Goal: Information Seeking & Learning: Find specific fact

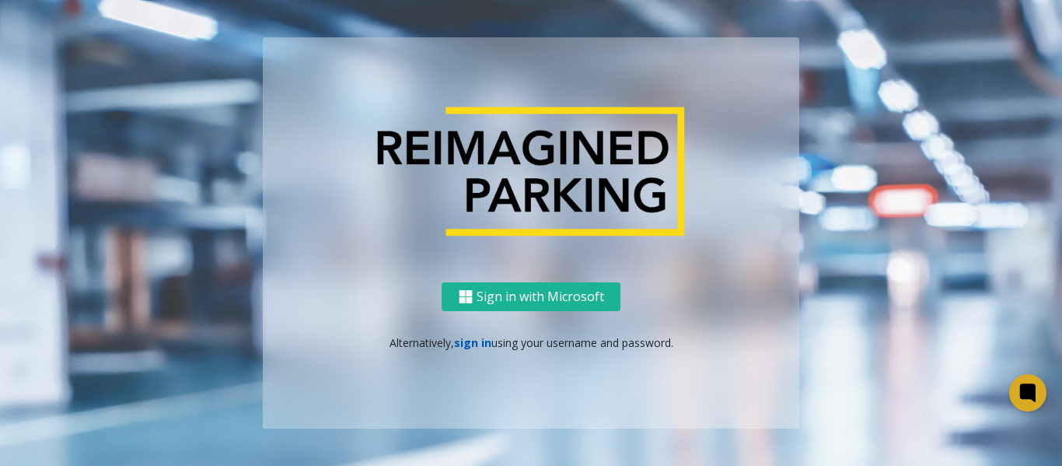
click at [476, 349] on link "sign in" at bounding box center [472, 342] width 37 height 15
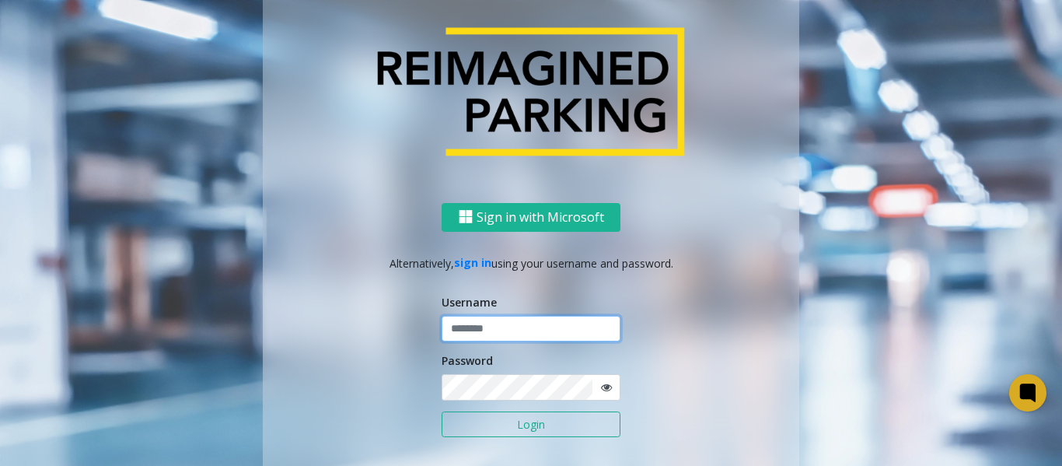
type input "*******"
click at [491, 426] on button "Login" at bounding box center [531, 424] width 179 height 26
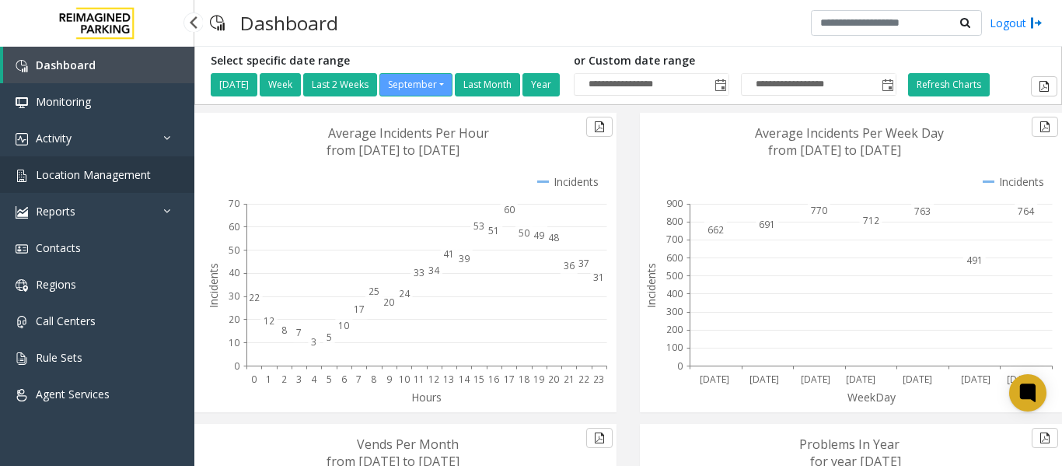
click at [116, 176] on span "Location Management" at bounding box center [93, 174] width 115 height 15
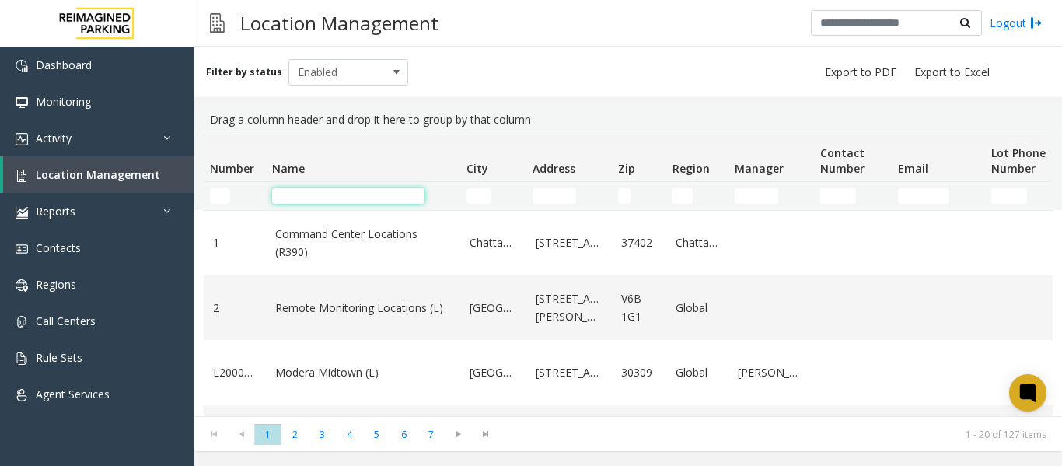
click at [321, 195] on input "Name Filter" at bounding box center [348, 196] width 152 height 16
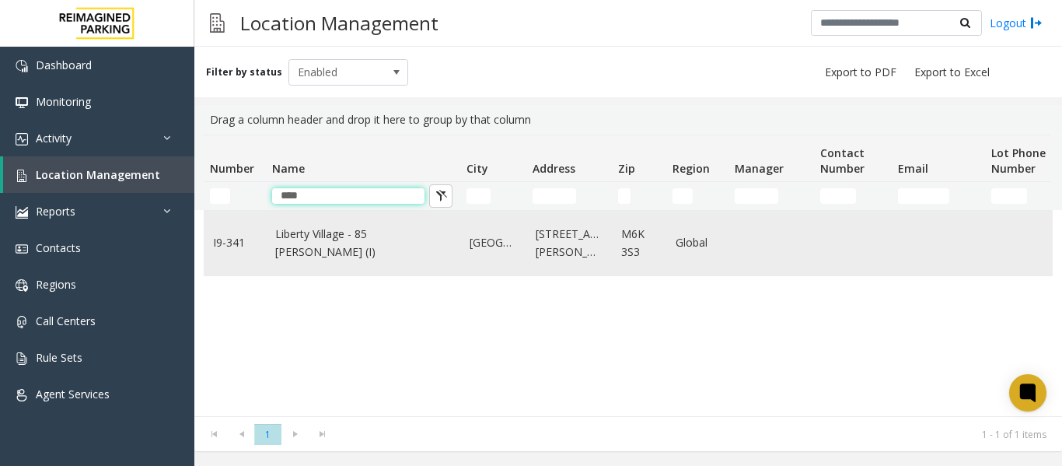
type input "****"
click at [323, 250] on link "Liberty Village - 85 [PERSON_NAME] (I)" at bounding box center [363, 242] width 176 height 35
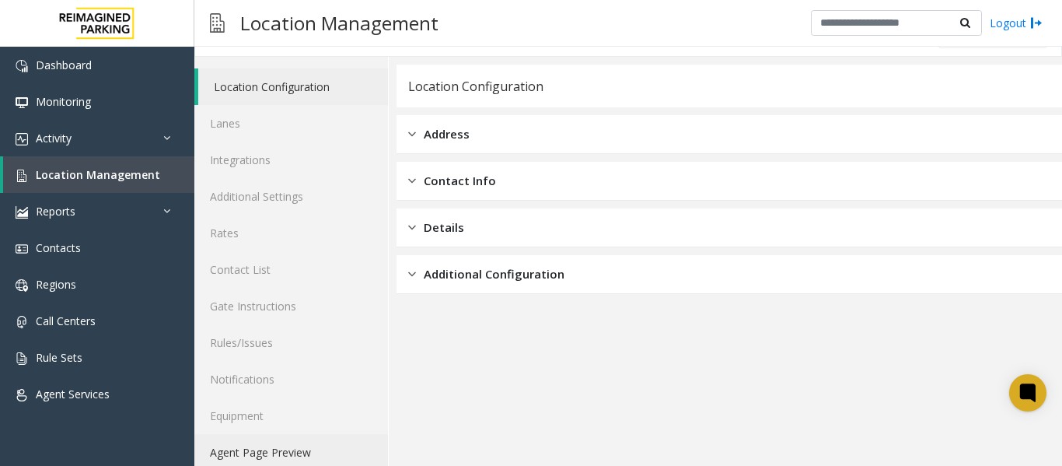
scroll to position [47, 0]
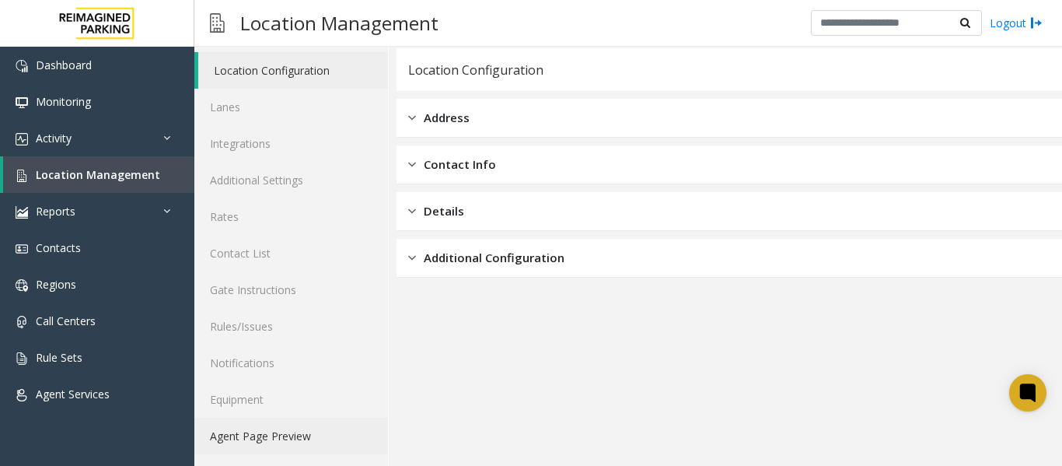
click at [268, 442] on link "Agent Page Preview" at bounding box center [291, 435] width 194 height 37
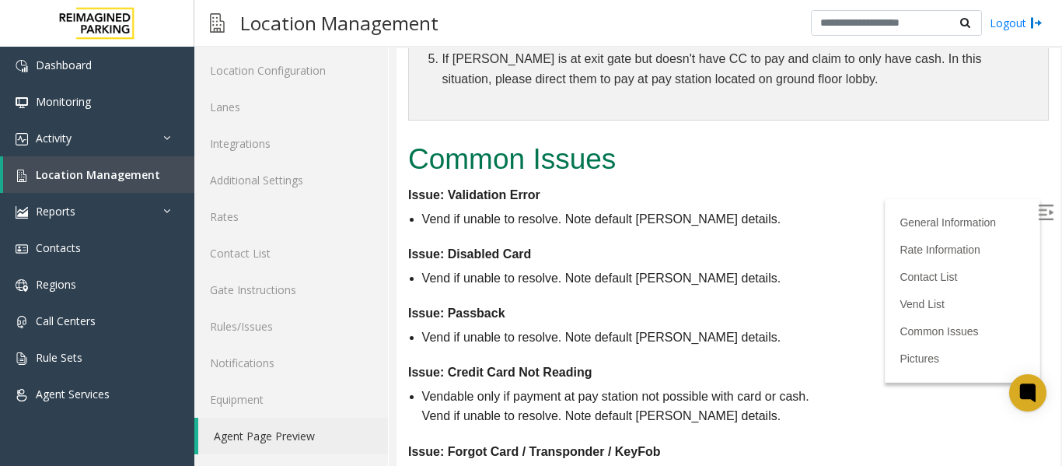
scroll to position [1866, 0]
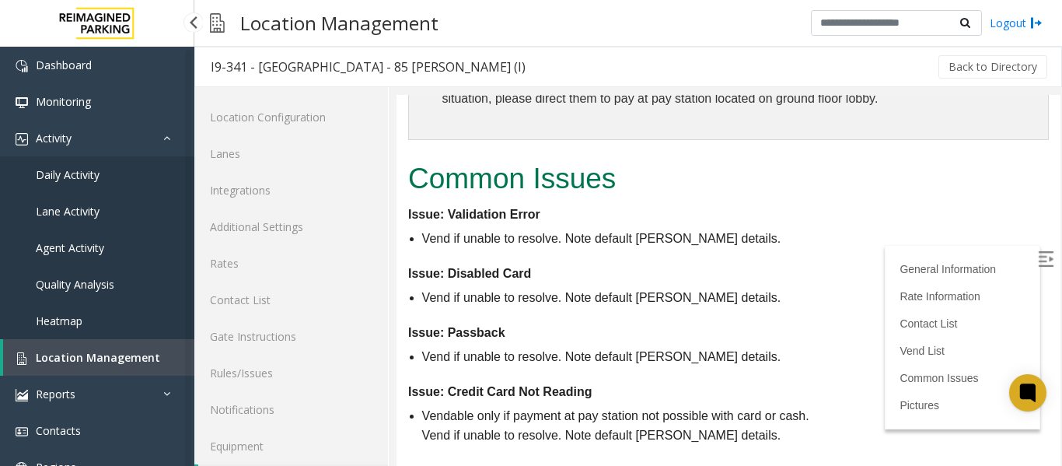
scroll to position [47, 0]
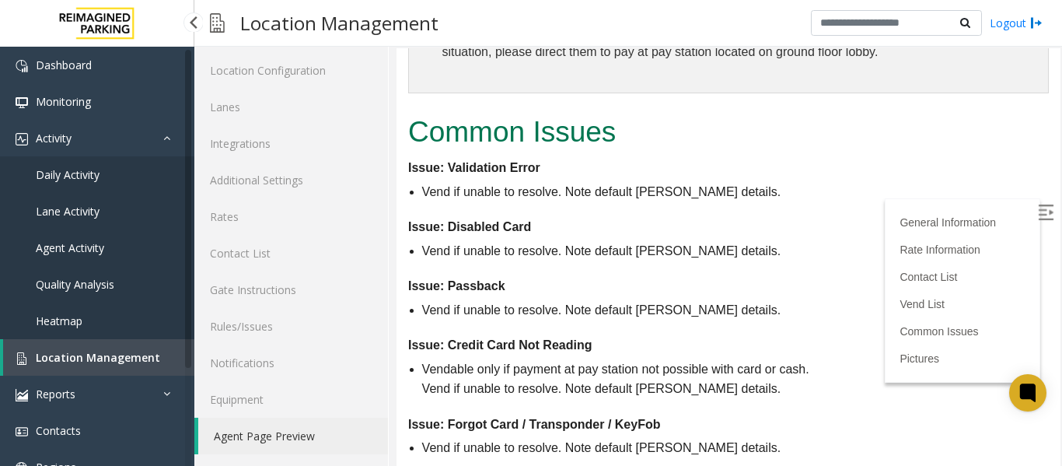
click at [86, 174] on span "Daily Activity" at bounding box center [68, 174] width 64 height 15
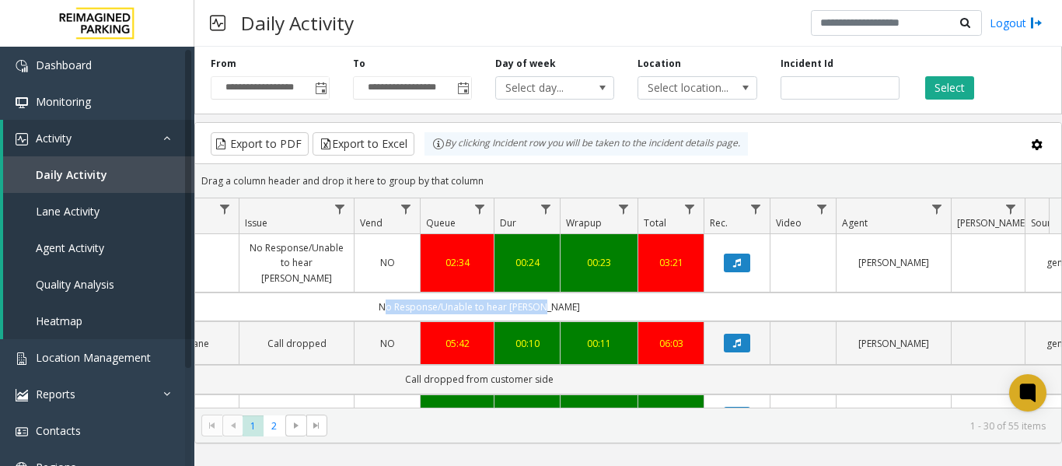
scroll to position [0, 572]
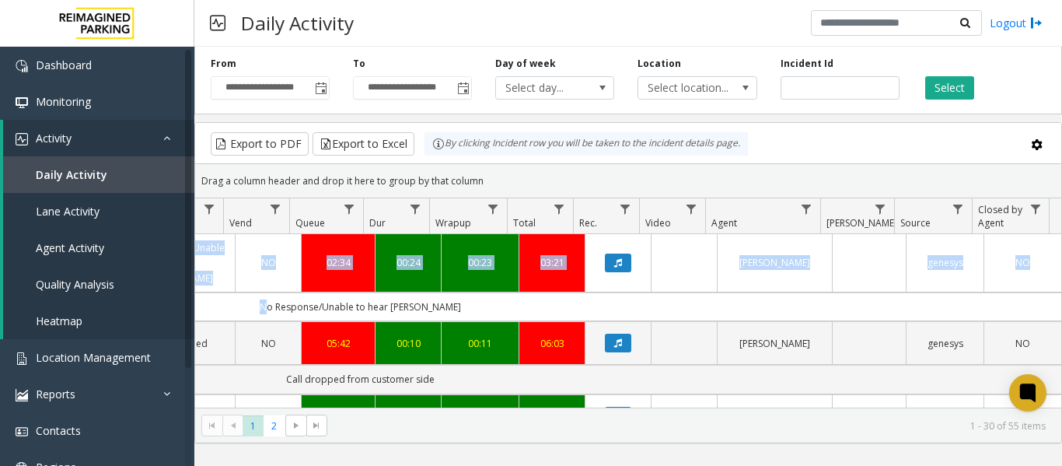
drag, startPoint x: 789, startPoint y: 291, endPoint x: 1060, endPoint y: 299, distance: 271.4
click at [1060, 299] on div "4081311 [DATE] 07:05:14 AM 7 I9-[STREET_ADDRESS] (I) OUT 1 No Response/Unable t…" at bounding box center [628, 331] width 866 height 194
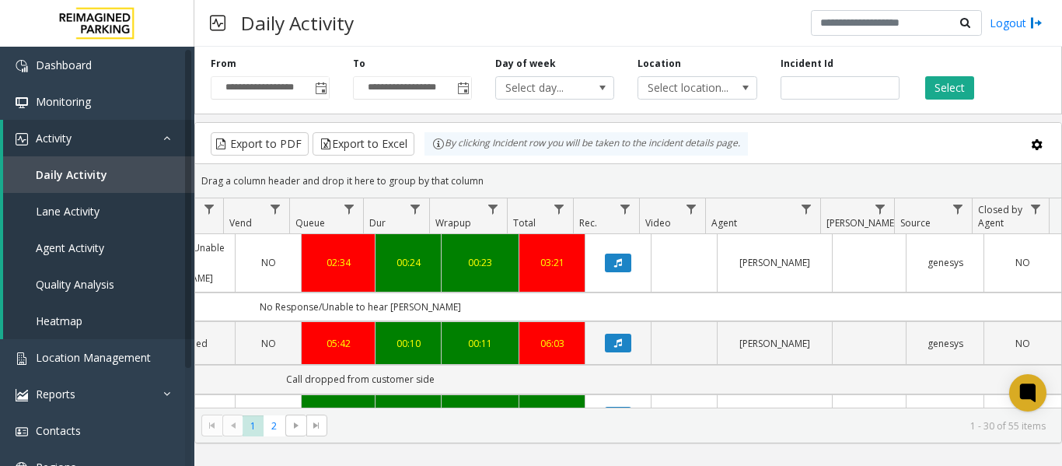
click at [784, 169] on div "Drag a column header and drop it here to group by that column" at bounding box center [628, 180] width 866 height 27
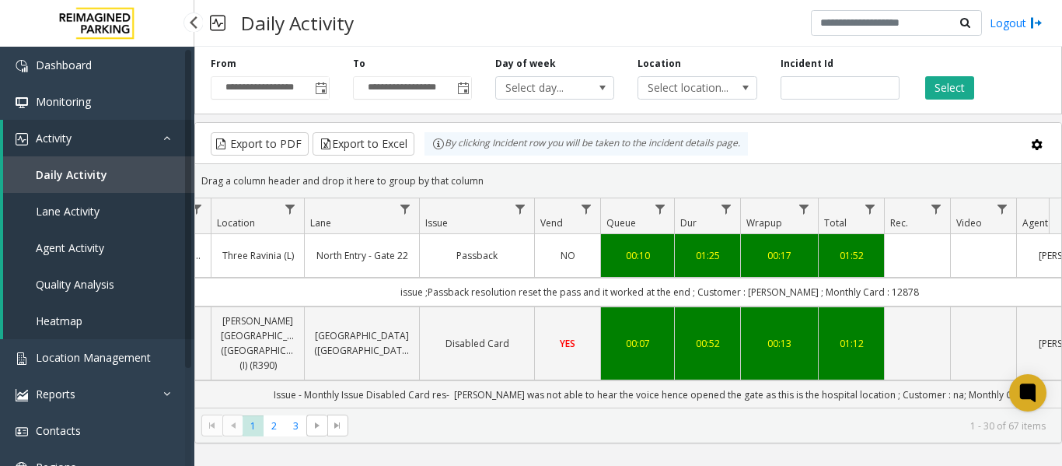
scroll to position [0, 0]
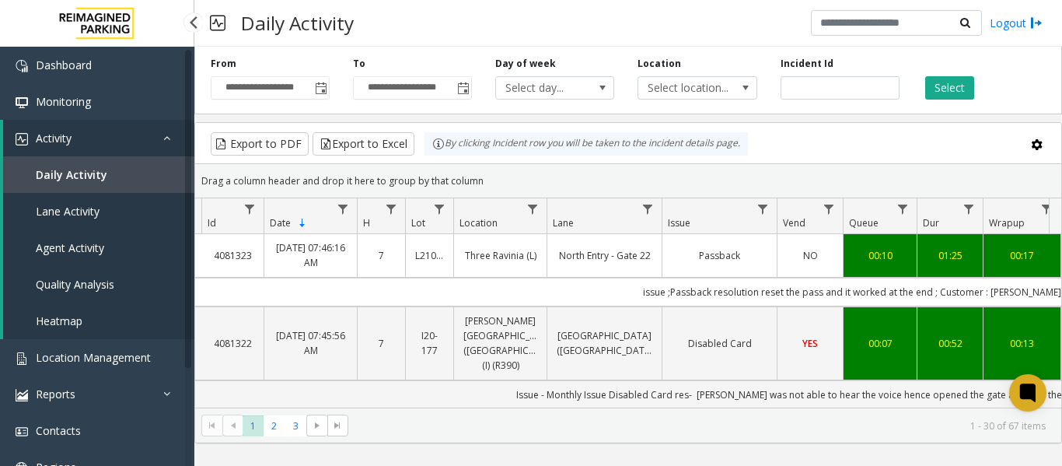
drag, startPoint x: 643, startPoint y: 291, endPoint x: 189, endPoint y: 303, distance: 454.1
click at [179, 301] on app-root "**********" at bounding box center [531, 233] width 1062 height 466
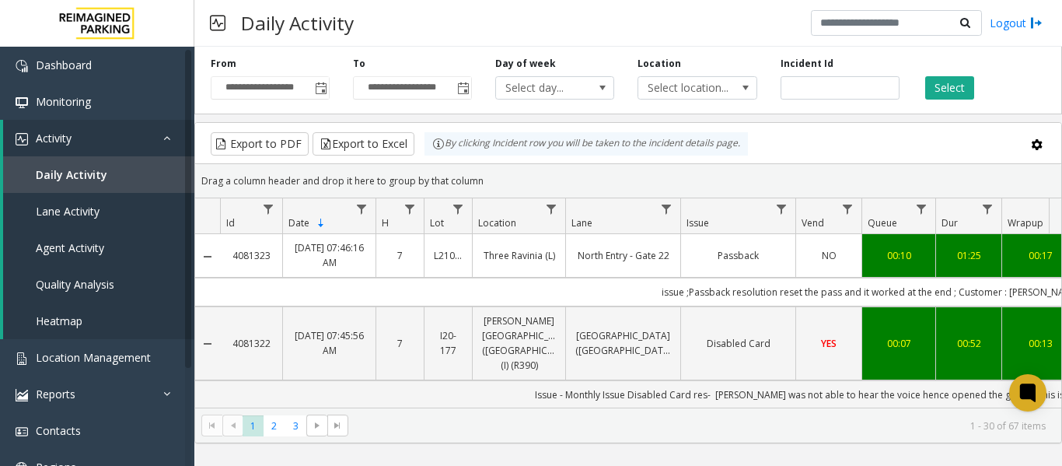
click at [587, 298] on td "issue ;Passback resolution reset the pass and it worked at the end ; Customer :…" at bounding box center [921, 292] width 1402 height 29
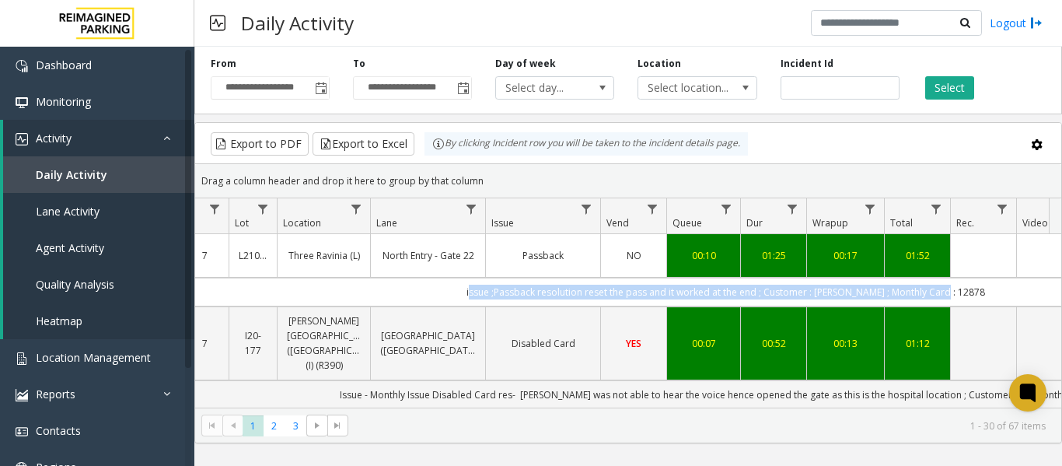
drag, startPoint x: 617, startPoint y: 292, endPoint x: 1035, endPoint y: 298, distance: 418.3
click at [1035, 298] on td "issue ;Passback resolution reset the pass and it worked at the end ; Customer :…" at bounding box center [726, 292] width 1402 height 29
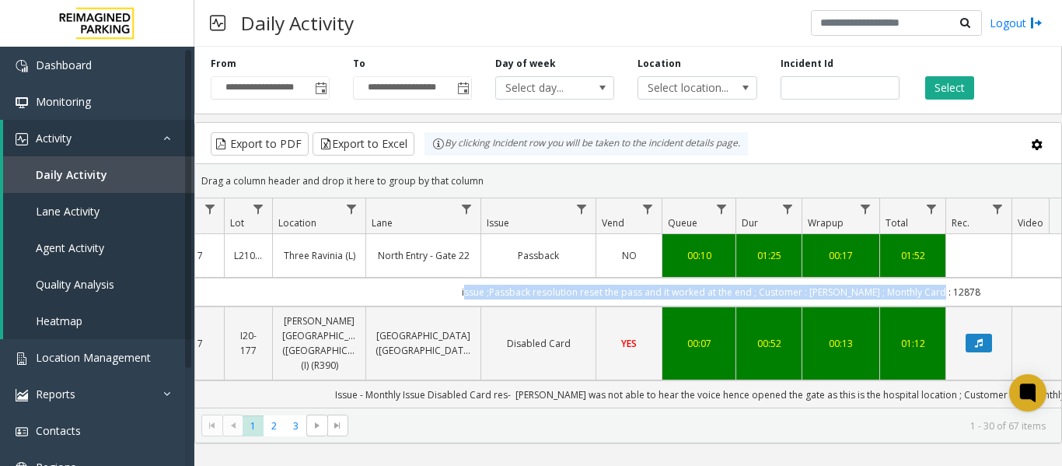
click at [698, 295] on td "issue ;Passback resolution reset the pass and it worked at the end ; Customer :…" at bounding box center [721, 292] width 1402 height 29
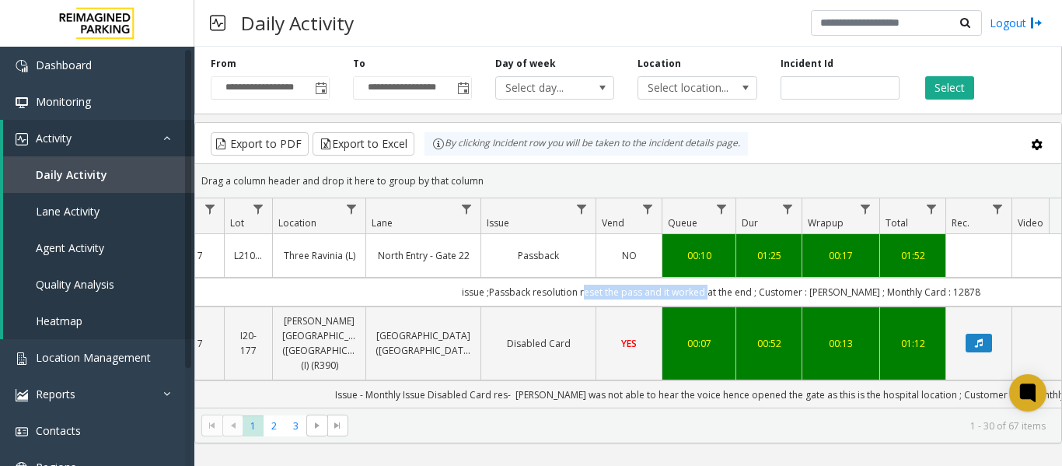
drag, startPoint x: 704, startPoint y: 295, endPoint x: 581, endPoint y: 296, distance: 123.6
click at [581, 296] on td "issue ;Passback resolution reset the pass and it worked at the end ; Customer :…" at bounding box center [721, 292] width 1402 height 29
copy td "reset the pass and it worked"
click at [95, 355] on span "Location Management" at bounding box center [93, 357] width 115 height 15
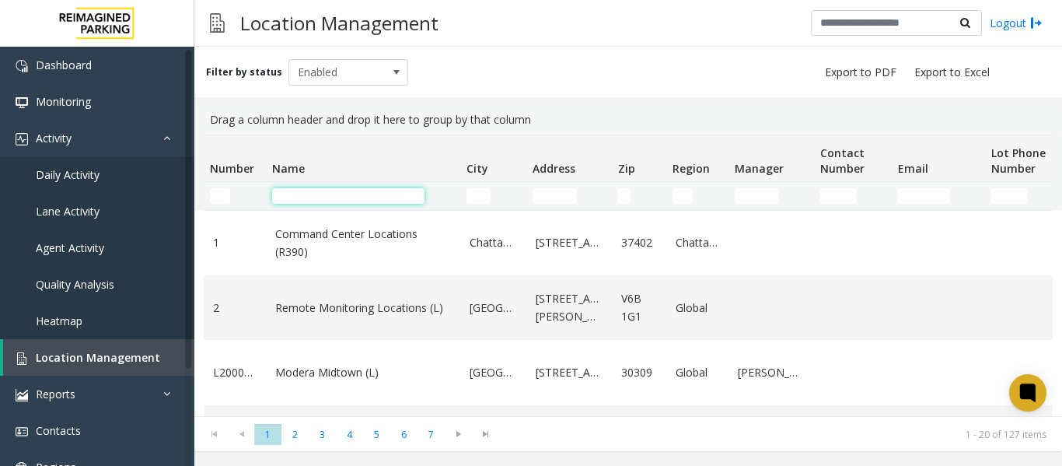
click at [323, 200] on input "Name Filter" at bounding box center [348, 196] width 152 height 16
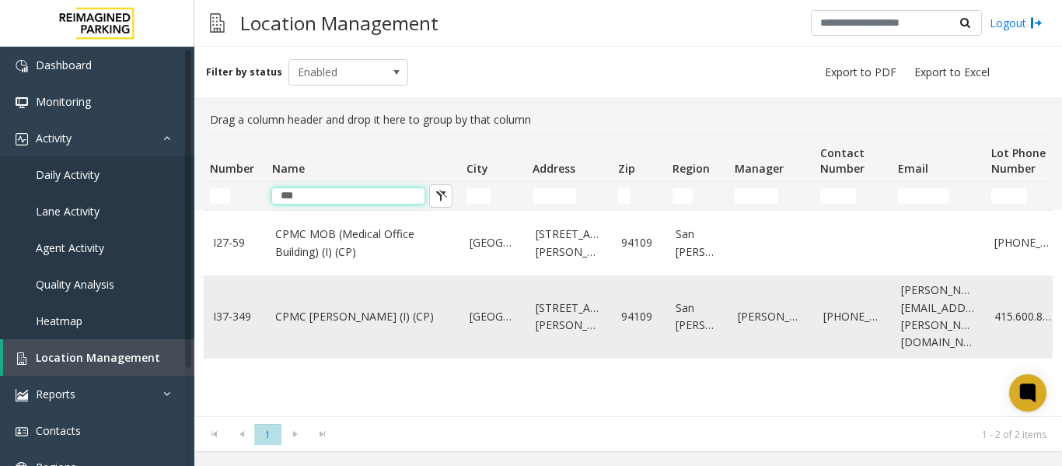
type input "***"
click at [340, 308] on link "CPMC Van Ness (I) (CP)" at bounding box center [363, 316] width 176 height 17
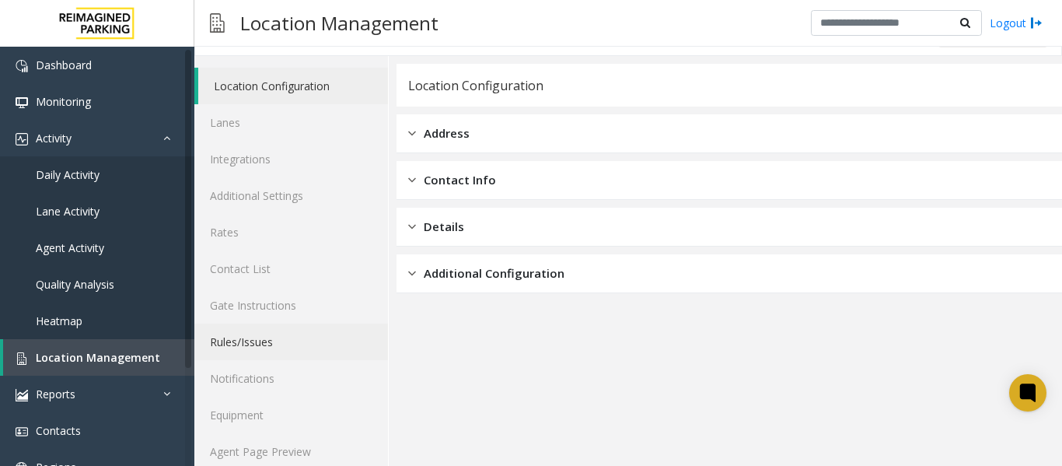
scroll to position [47, 0]
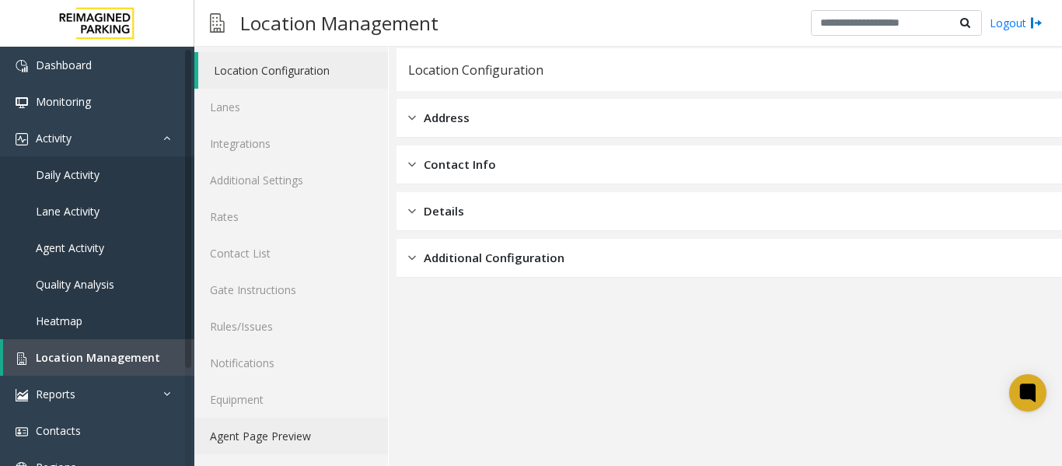
click at [285, 438] on link "Agent Page Preview" at bounding box center [291, 435] width 194 height 37
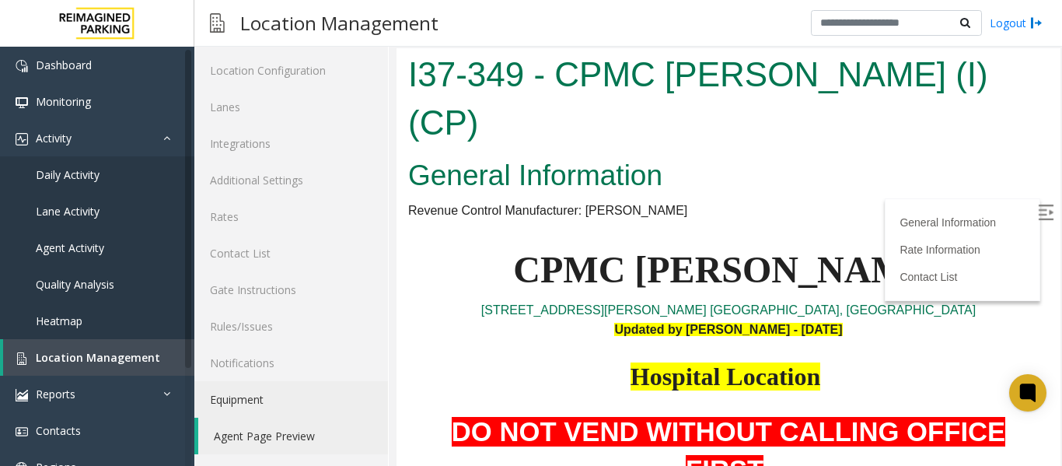
scroll to position [78, 0]
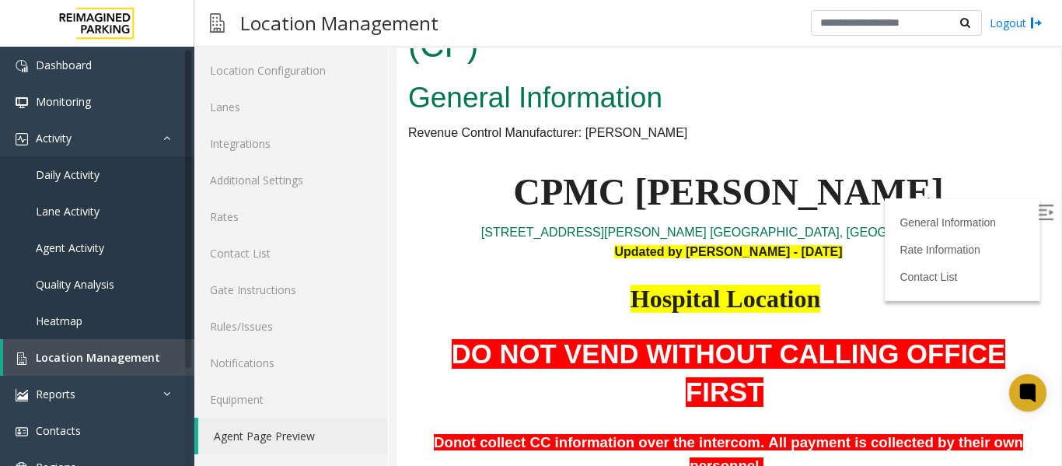
click at [1038, 209] on img at bounding box center [1046, 212] width 16 height 16
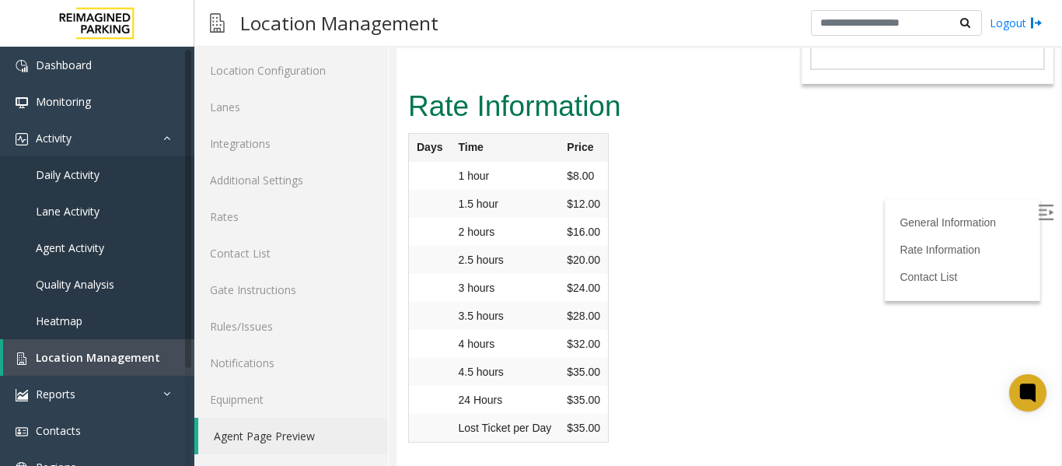
scroll to position [4154, 0]
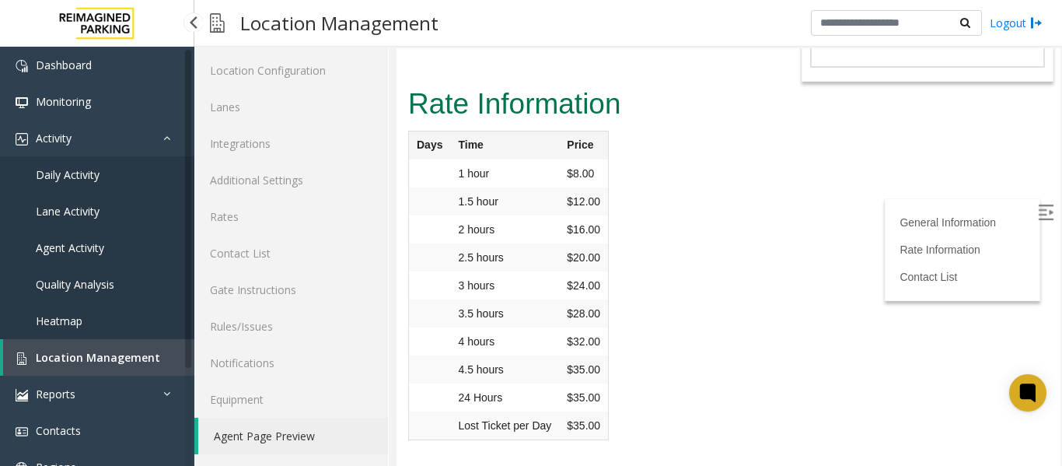
click at [92, 173] on span "Daily Activity" at bounding box center [68, 174] width 64 height 15
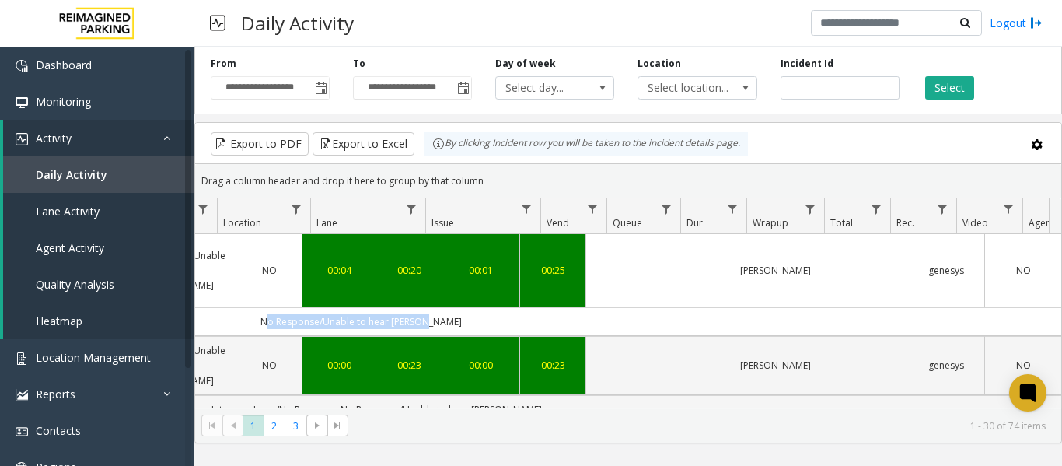
scroll to position [0, 572]
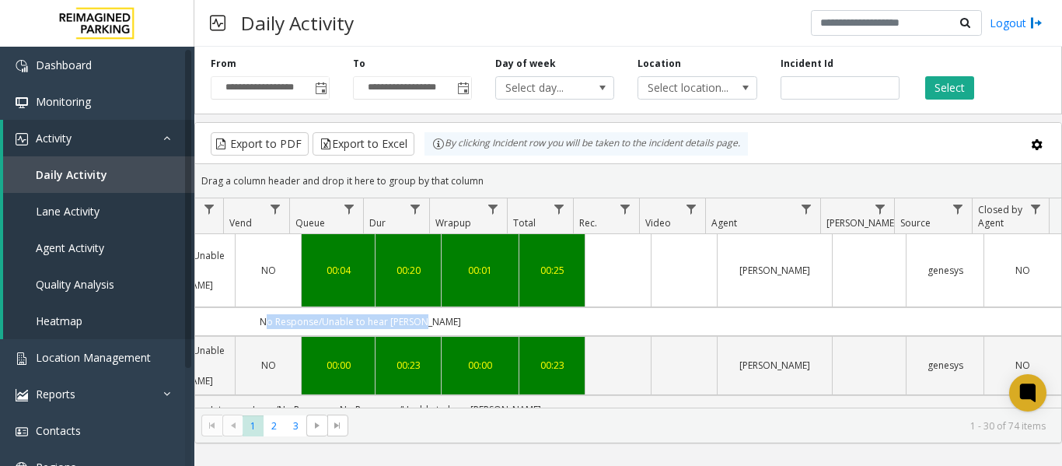
drag, startPoint x: 787, startPoint y: 300, endPoint x: 909, endPoint y: 302, distance: 122.1
click at [909, 307] on td "No Response/Unable to hear parker" at bounding box center [361, 321] width 1402 height 29
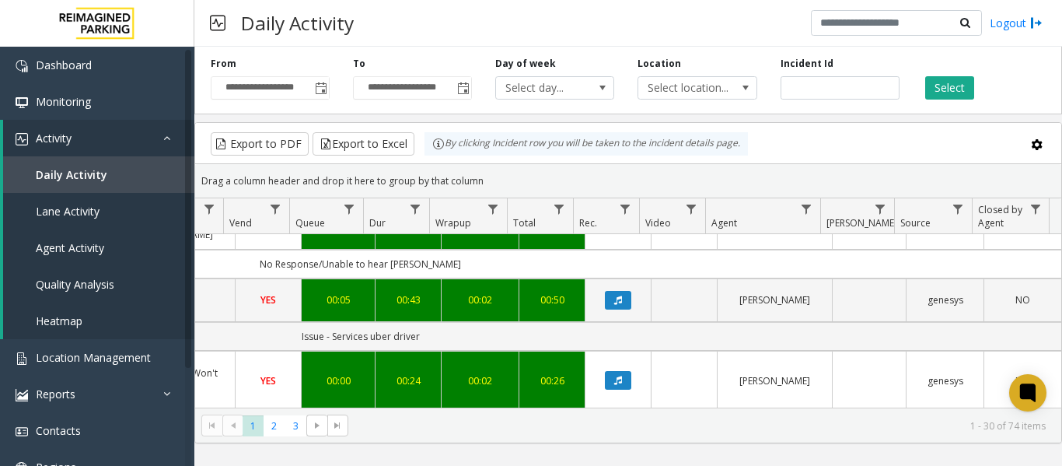
scroll to position [155, 572]
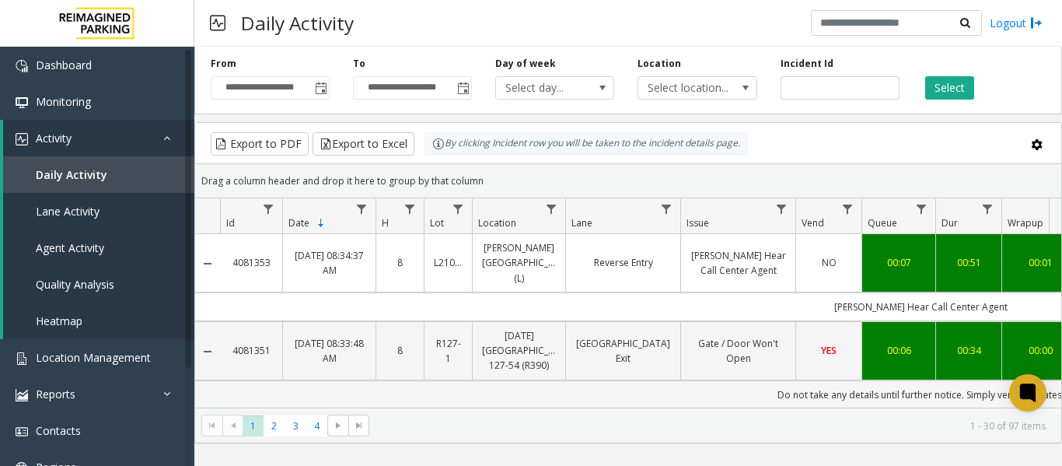
scroll to position [155, 572]
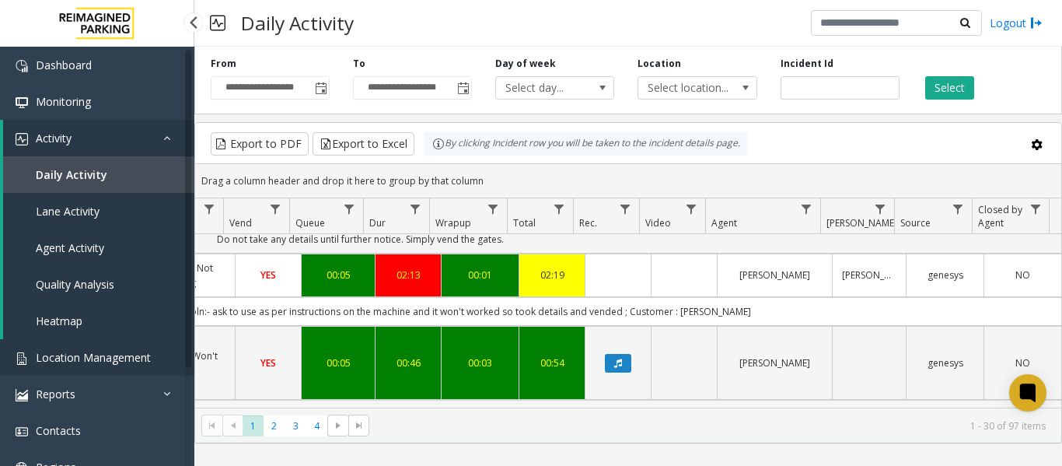
click at [95, 361] on span "Location Management" at bounding box center [93, 357] width 115 height 15
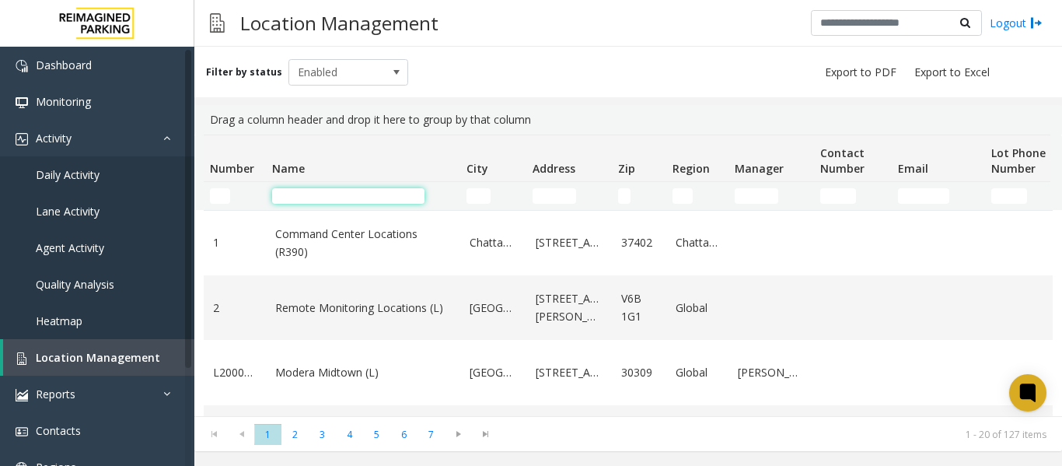
click at [309, 203] on input "Name Filter" at bounding box center [348, 196] width 152 height 16
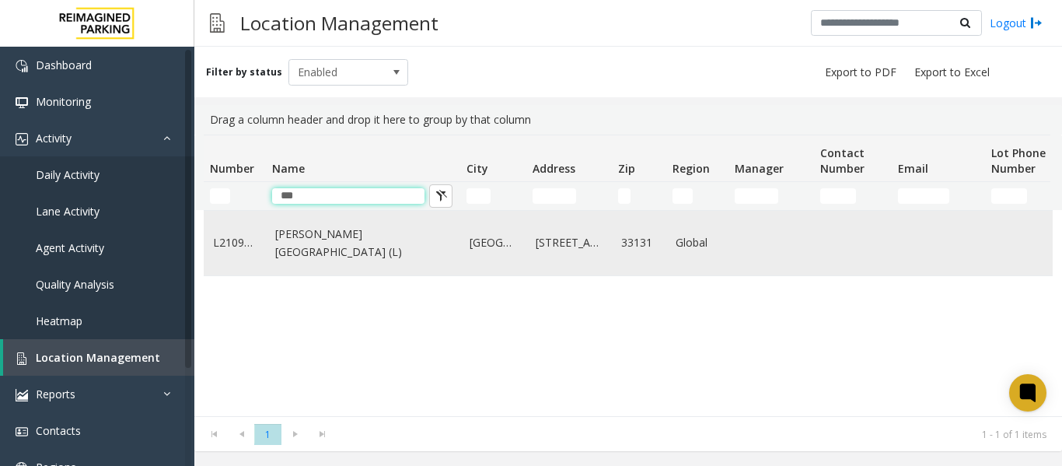
type input "***"
click at [316, 264] on td "Wells Fargo Center (L)" at bounding box center [363, 243] width 194 height 65
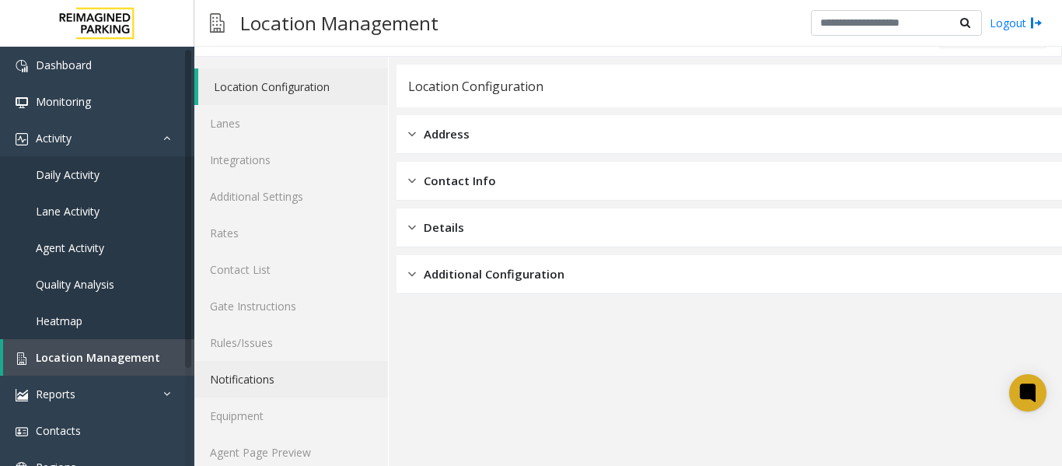
scroll to position [47, 0]
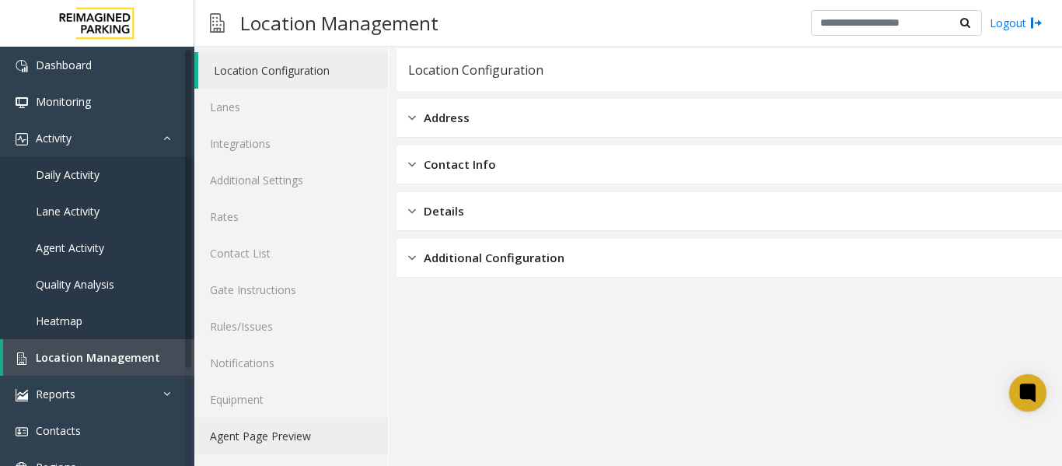
click at [291, 442] on link "Agent Page Preview" at bounding box center [291, 435] width 194 height 37
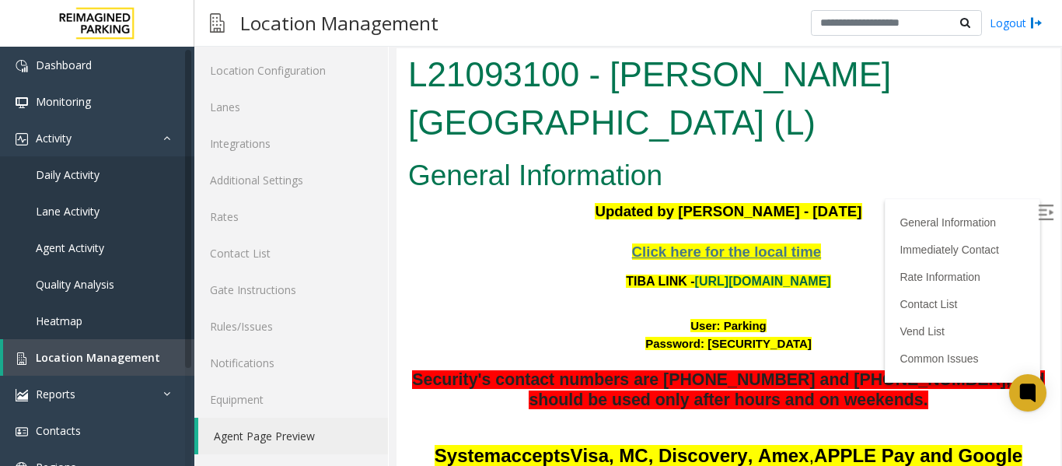
click at [772, 274] on link "https://wellsfargoctr-web.sp.tibaparking.net/" at bounding box center [763, 280] width 136 height 13
click at [754, 317] on div "User: Parking" at bounding box center [728, 326] width 641 height 18
drag, startPoint x: 754, startPoint y: 278, endPoint x: 712, endPoint y: 283, distance: 42.2
click at [712, 317] on div "User: Parking" at bounding box center [728, 326] width 641 height 18
copy font "Parking"
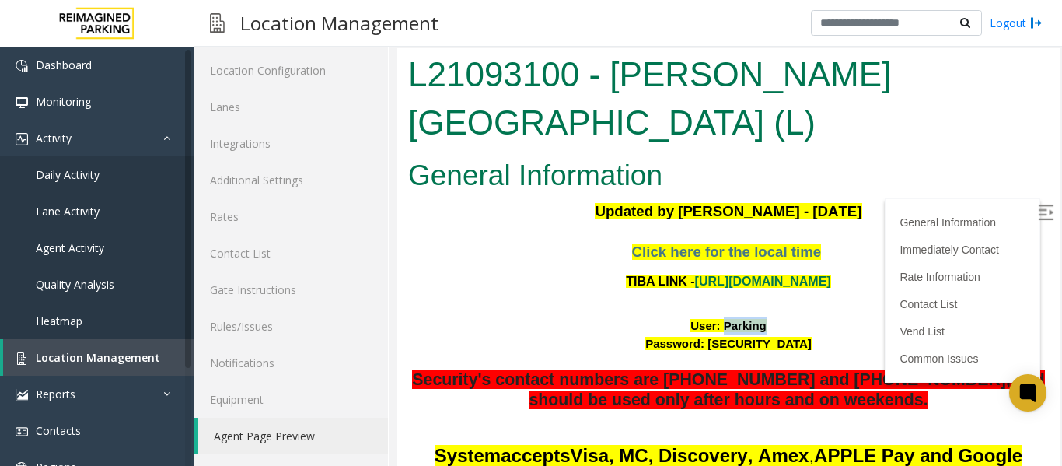
drag, startPoint x: 801, startPoint y: 296, endPoint x: 693, endPoint y: 302, distance: 108.2
click at [693, 337] on font "Password: P@rking@21093100" at bounding box center [728, 343] width 166 height 13
copy font "P@rking@21093100"
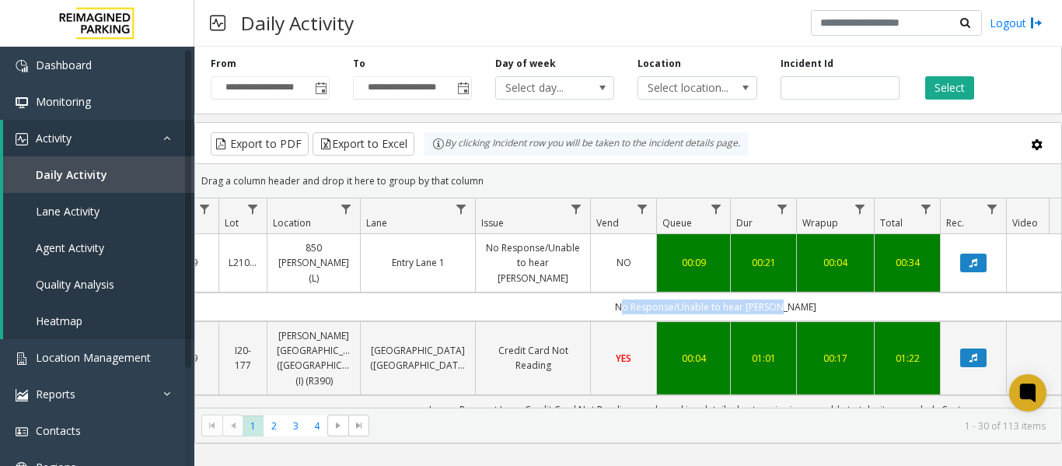
scroll to position [0, 572]
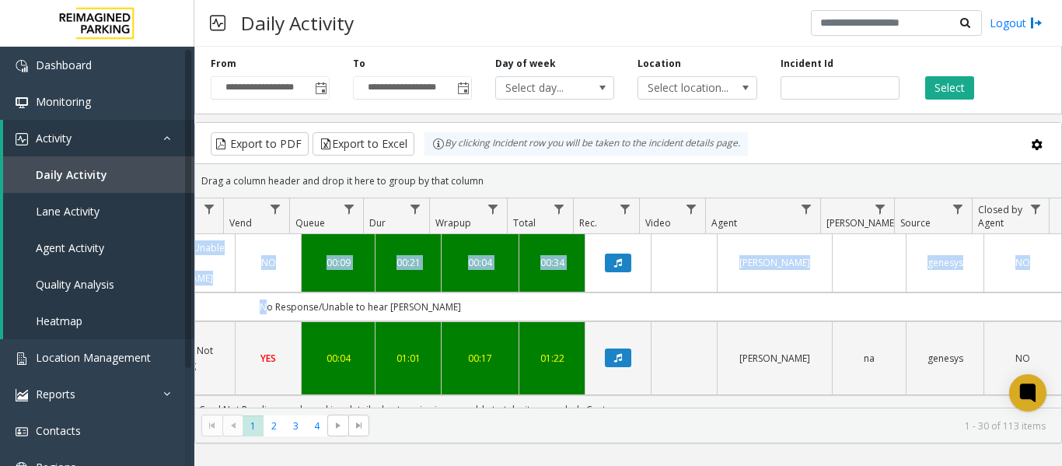
drag, startPoint x: 709, startPoint y: 288, endPoint x: 1080, endPoint y: 287, distance: 371.6
click at [1061, 287] on html "**********" at bounding box center [531, 233] width 1062 height 466
click at [614, 258] on icon "Data table" at bounding box center [618, 262] width 8 height 9
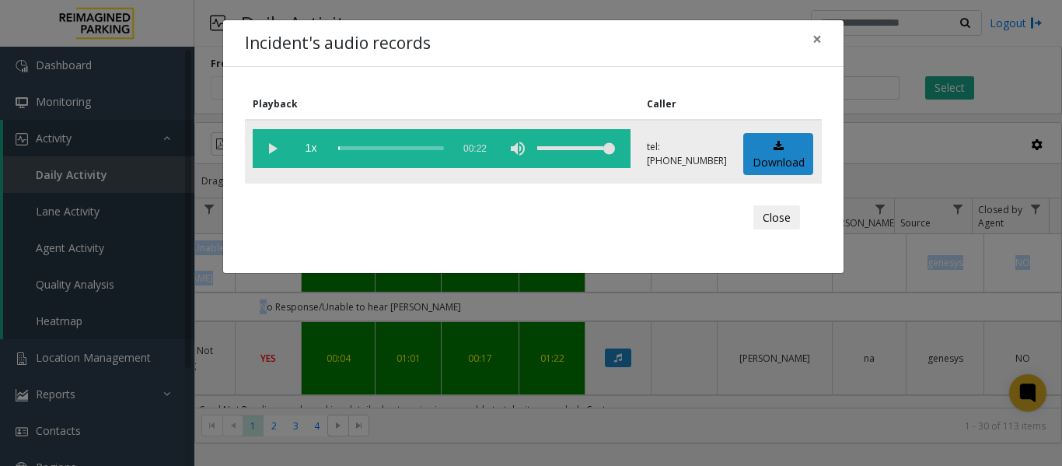
click at [263, 148] on vg-play-pause at bounding box center [272, 148] width 39 height 39
click at [822, 38] on button "×" at bounding box center [816, 39] width 31 height 38
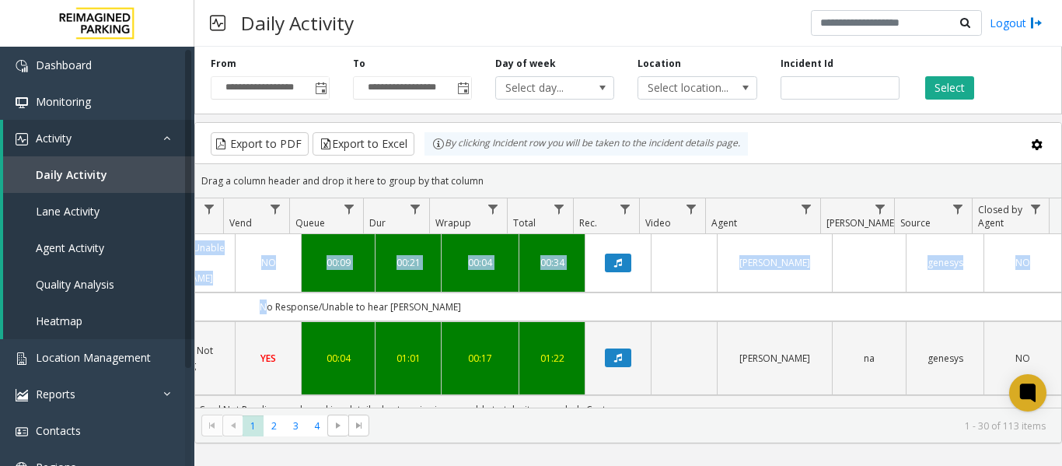
click at [672, 292] on td "No Response/Unable to hear parker" at bounding box center [361, 306] width 1402 height 29
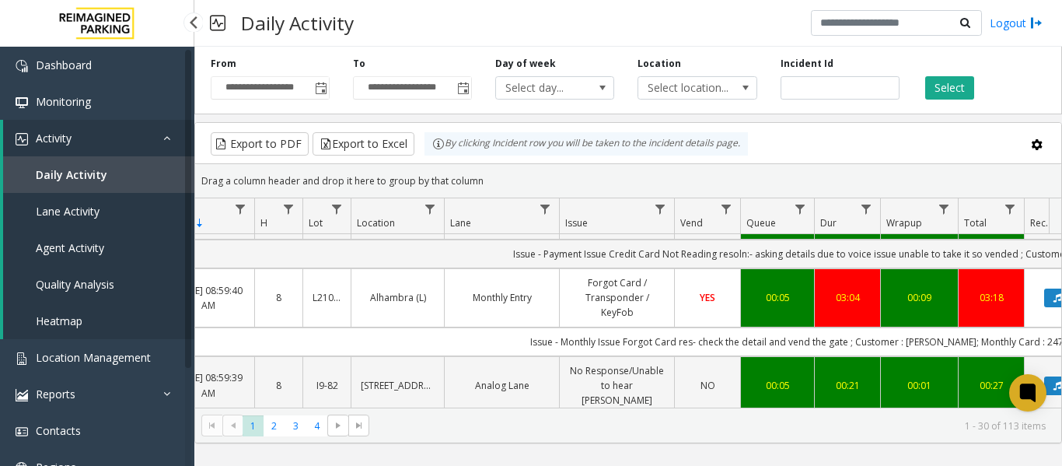
scroll to position [0, 0]
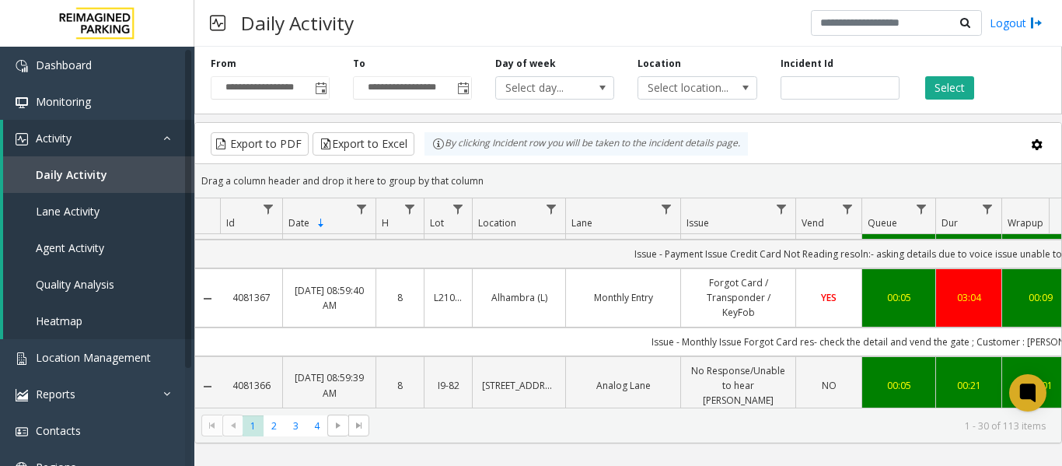
drag, startPoint x: 694, startPoint y: 312, endPoint x: 293, endPoint y: 310, distance: 401.1
click at [293, 327] on td "Issue - Monthly Issue Forgot Card res- check the detail and vend the gate ; Cus…" at bounding box center [921, 341] width 1402 height 29
click at [552, 327] on td "Issue - Monthly Issue Forgot Card res- check the detail and vend the gate ; Cus…" at bounding box center [921, 341] width 1402 height 29
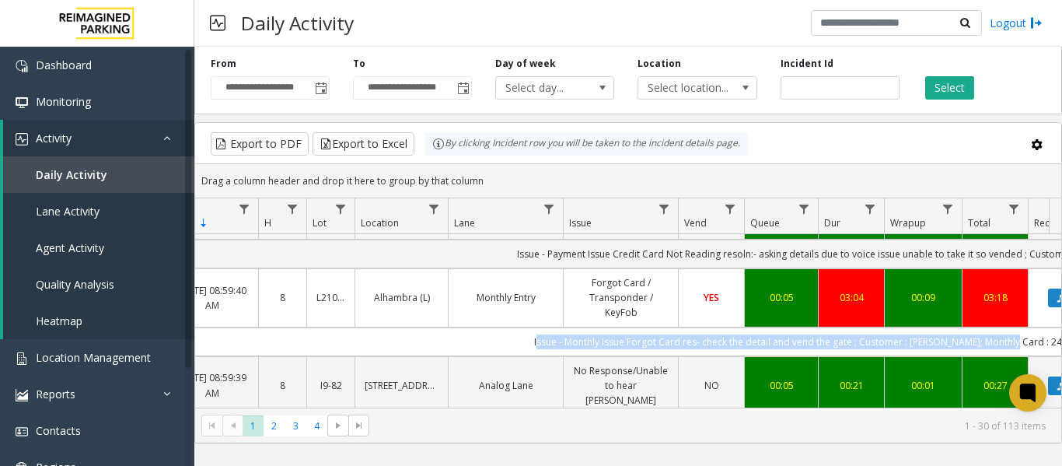
scroll to position [0, 239]
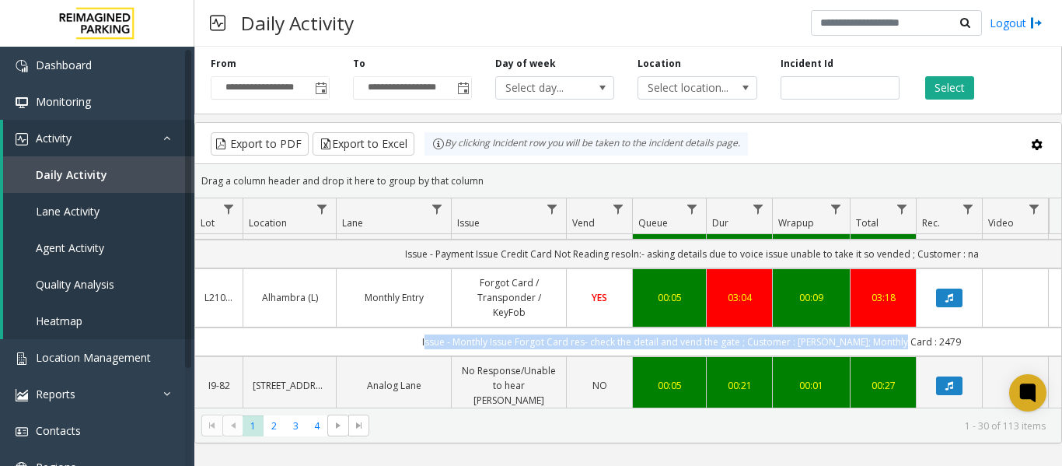
drag, startPoint x: 596, startPoint y: 309, endPoint x: 1042, endPoint y: 310, distance: 446.2
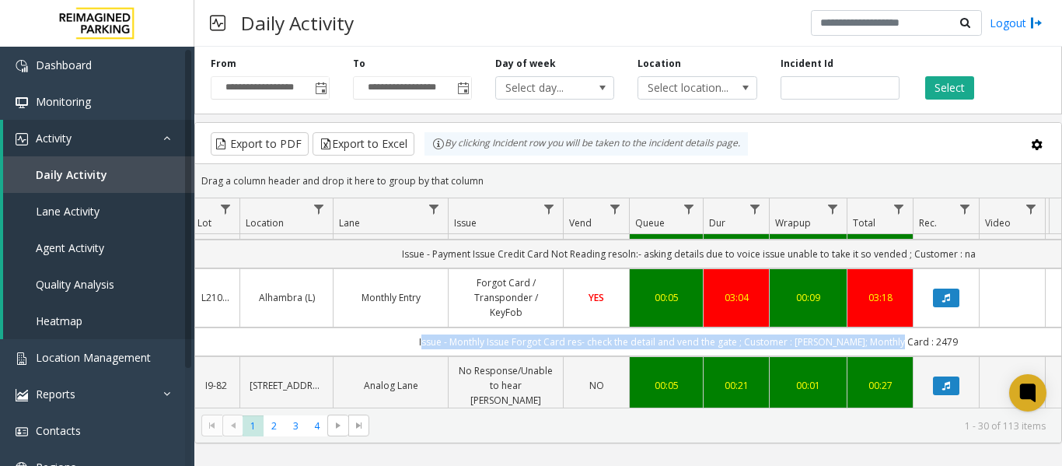
click at [1042, 327] on td "Issue - Monthly Issue Forgot Card res- check the detail and vend the gate ; Cus…" at bounding box center [689, 341] width 1402 height 29
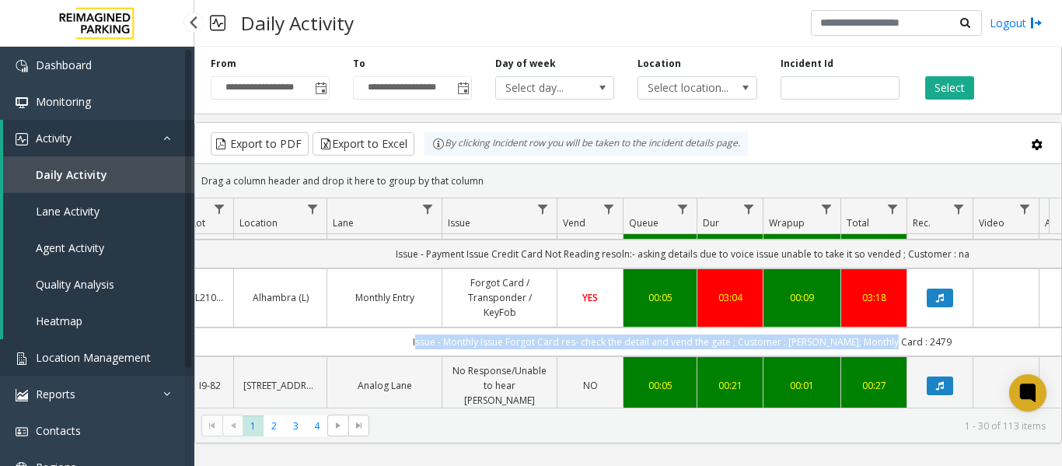
click at [66, 360] on span "Location Management" at bounding box center [93, 357] width 115 height 15
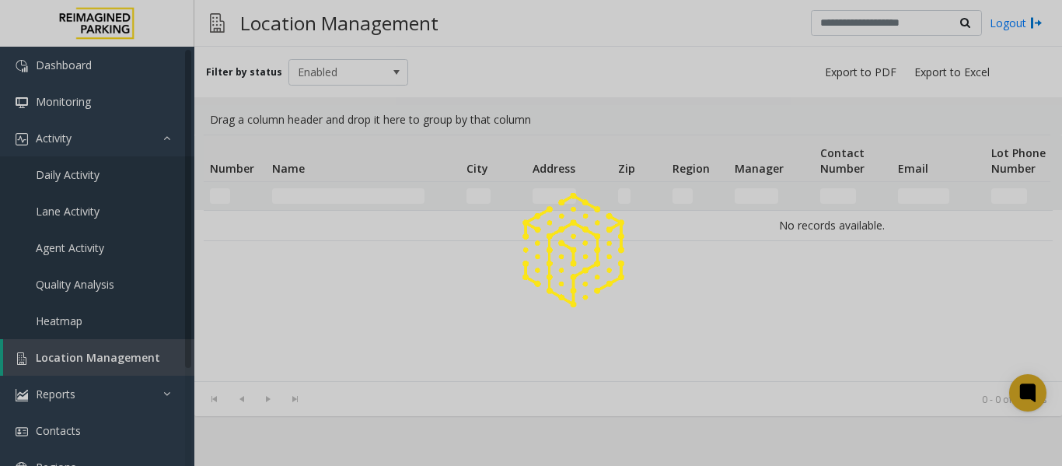
click at [294, 195] on div at bounding box center [531, 233] width 1062 height 466
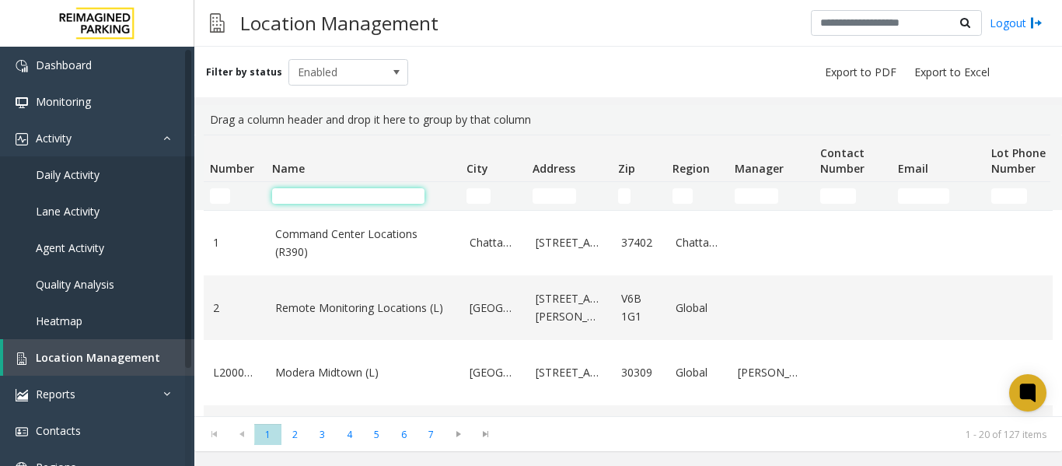
click at [294, 195] on input "Name Filter" at bounding box center [348, 196] width 152 height 16
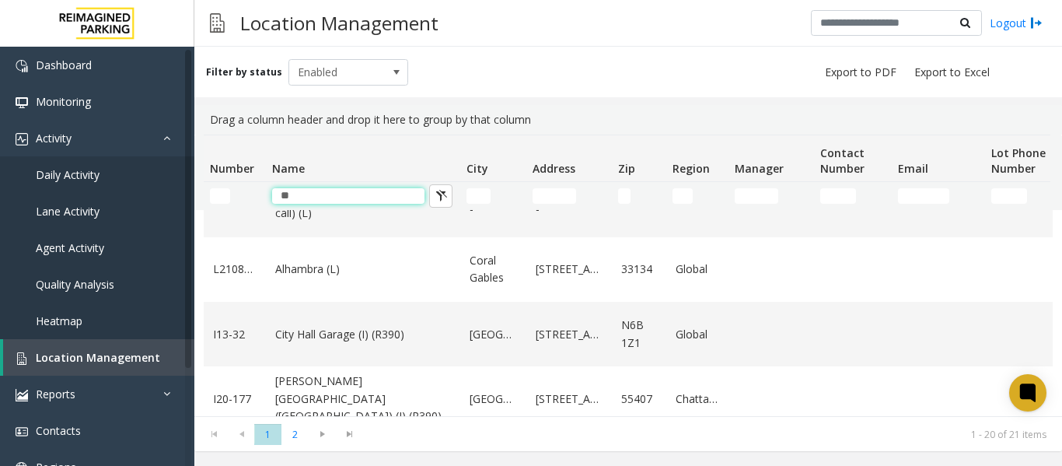
scroll to position [233, 0]
type input "**"
click at [319, 277] on link "Alhambra (L)" at bounding box center [363, 268] width 176 height 17
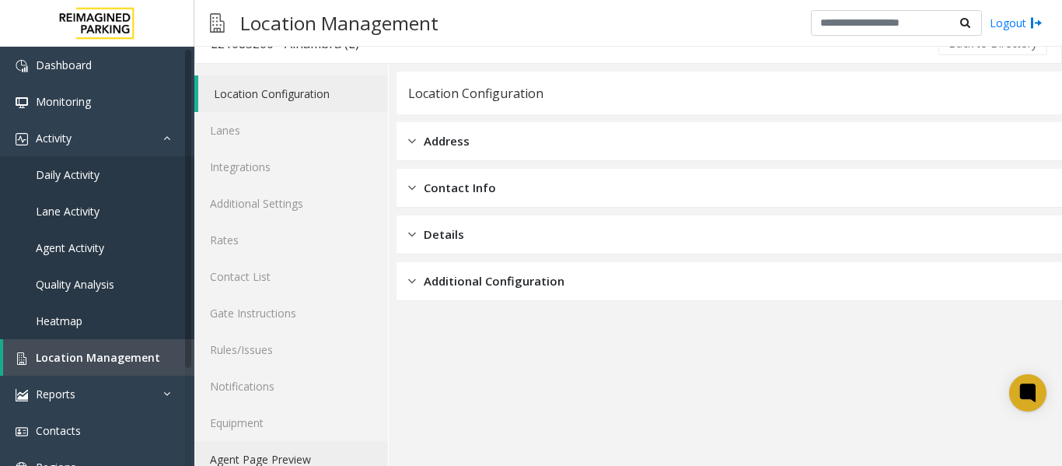
scroll to position [47, 0]
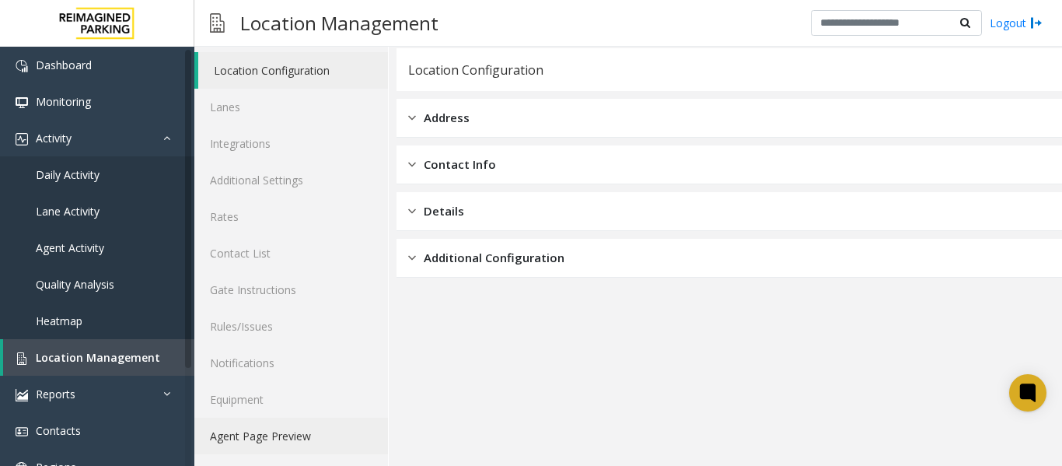
click at [260, 437] on link "Agent Page Preview" at bounding box center [291, 435] width 194 height 37
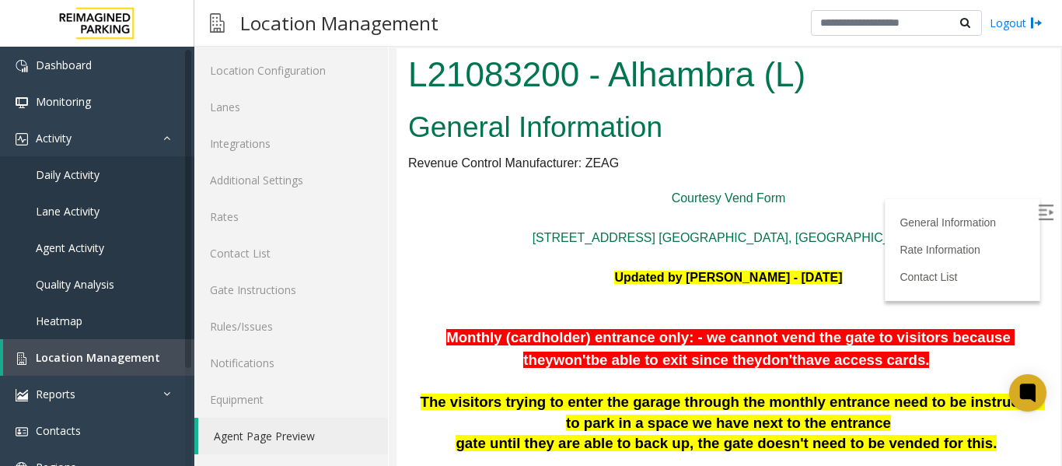
click at [1038, 212] on img at bounding box center [1046, 212] width 16 height 16
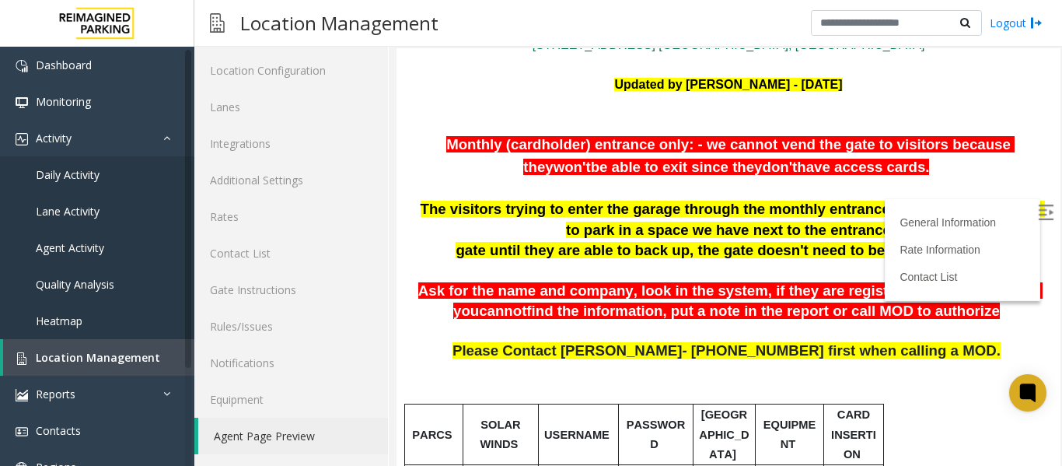
scroll to position [155, 0]
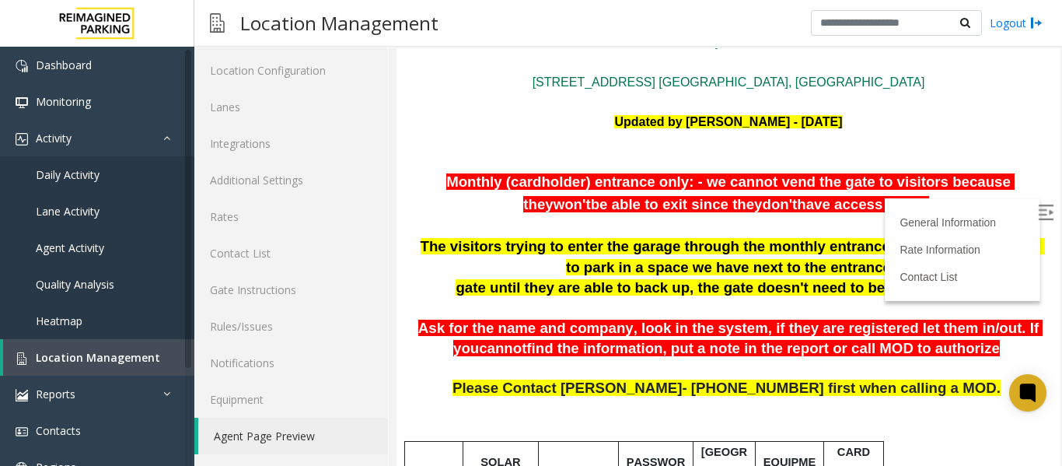
drag, startPoint x: 418, startPoint y: 177, endPoint x: 920, endPoint y: 208, distance: 503.1
click at [920, 208] on p "Monthly (cardholder) entrance only: - we cannot vend the gate to visitors becau…" at bounding box center [728, 194] width 641 height 44
click at [456, 115] on p "Updated by Kunal Singh - 21st March 2025" at bounding box center [728, 132] width 641 height 40
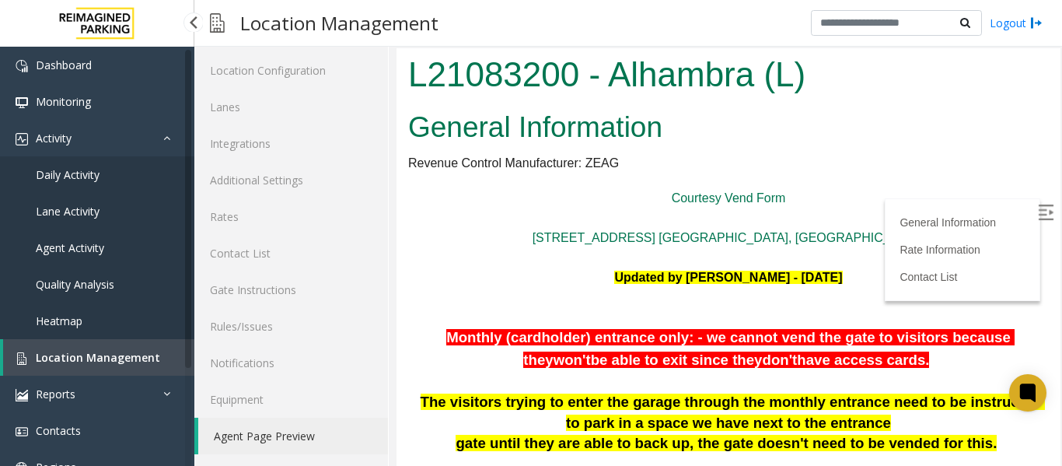
click at [46, 172] on span "Daily Activity" at bounding box center [68, 174] width 64 height 15
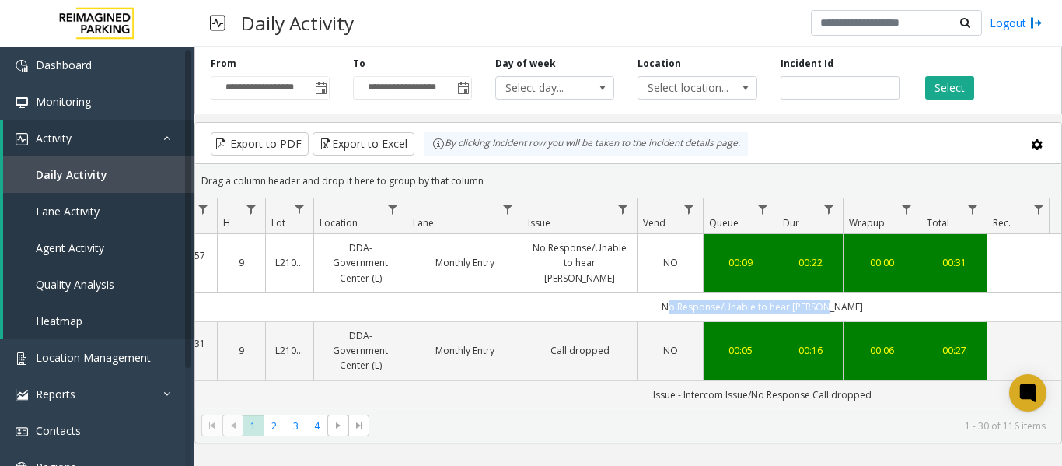
scroll to position [0, 572]
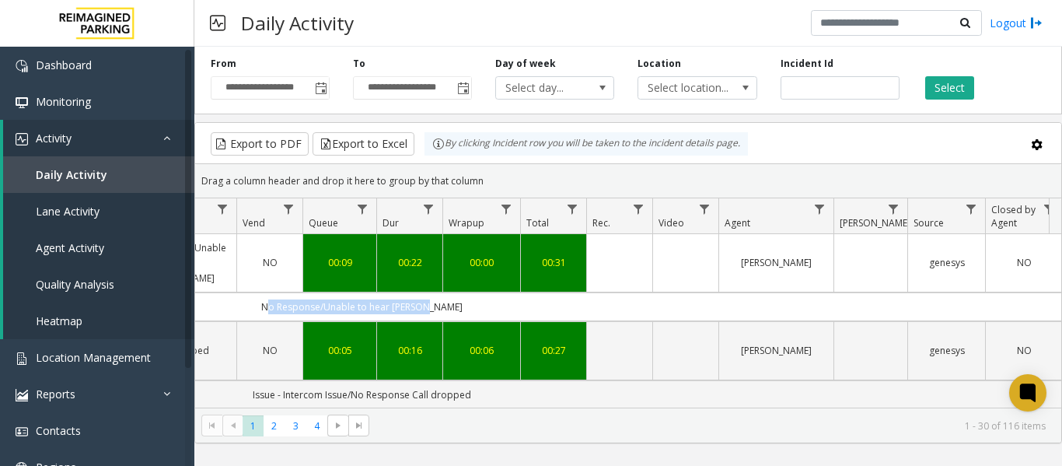
drag, startPoint x: 728, startPoint y: 301, endPoint x: 1070, endPoint y: 294, distance: 342.9
click at [1061, 294] on html "**********" at bounding box center [531, 233] width 1062 height 466
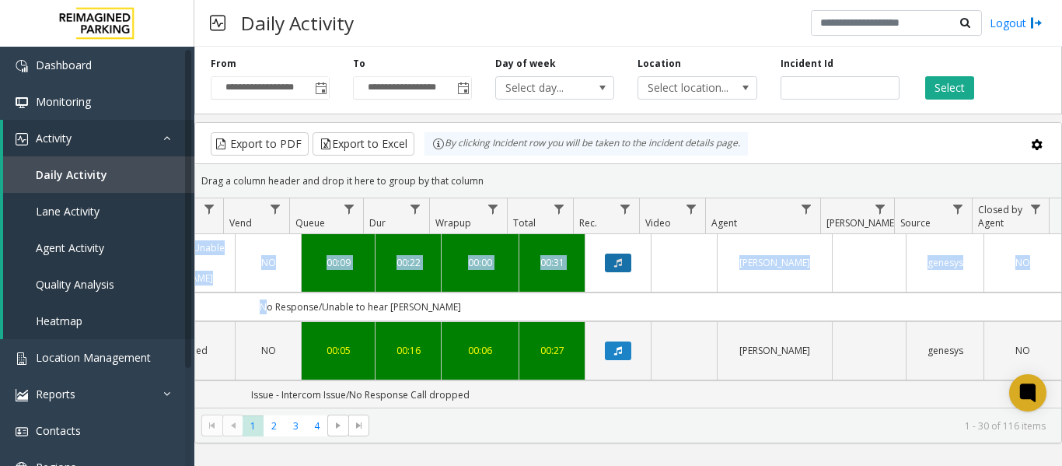
click at [614, 264] on icon "Data table" at bounding box center [618, 262] width 8 height 9
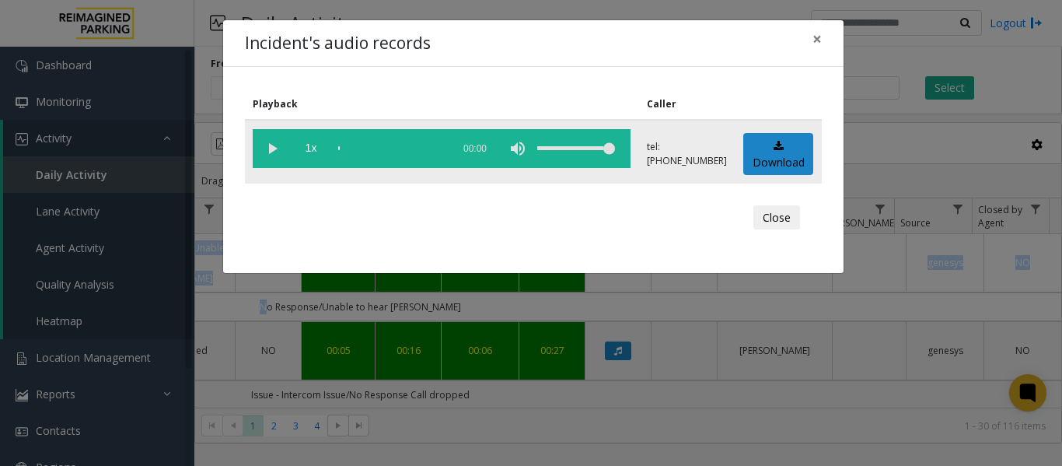
click at [277, 141] on vg-play-pause at bounding box center [272, 148] width 39 height 39
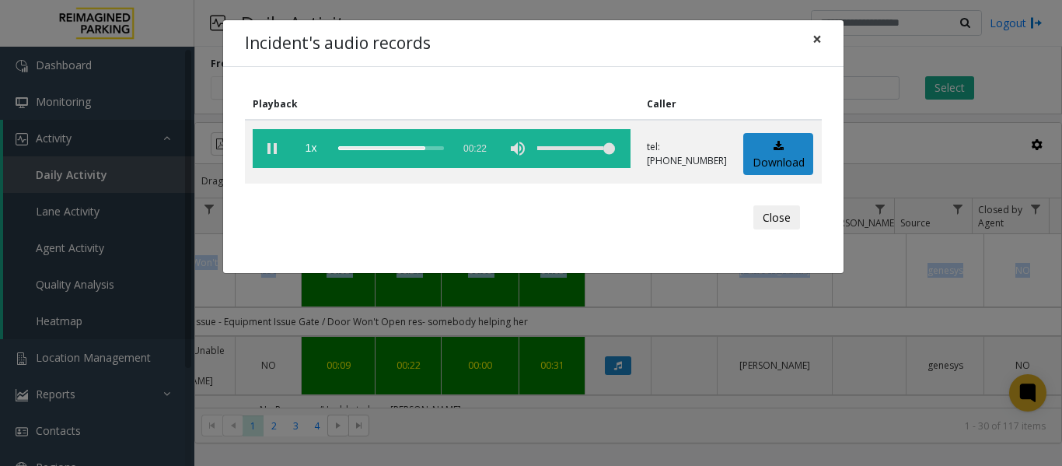
click at [818, 36] on span "×" at bounding box center [816, 39] width 9 height 22
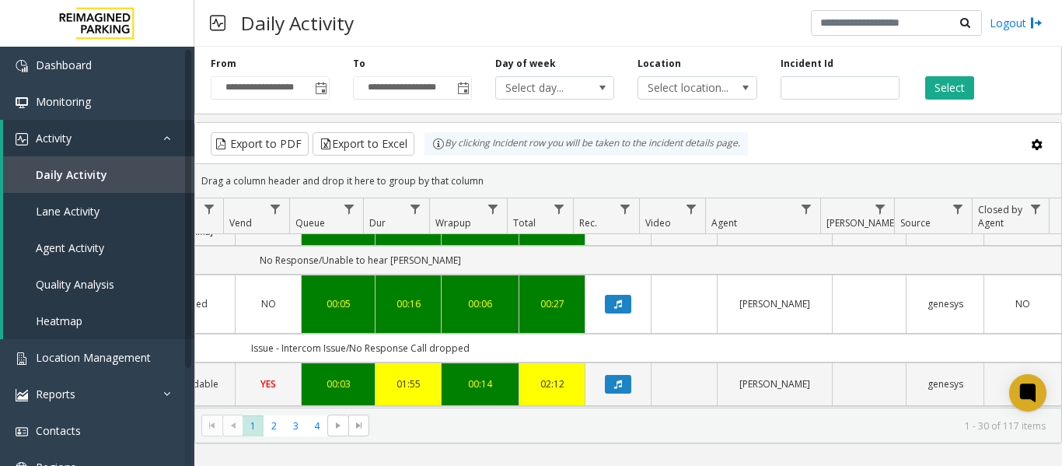
scroll to position [155, 572]
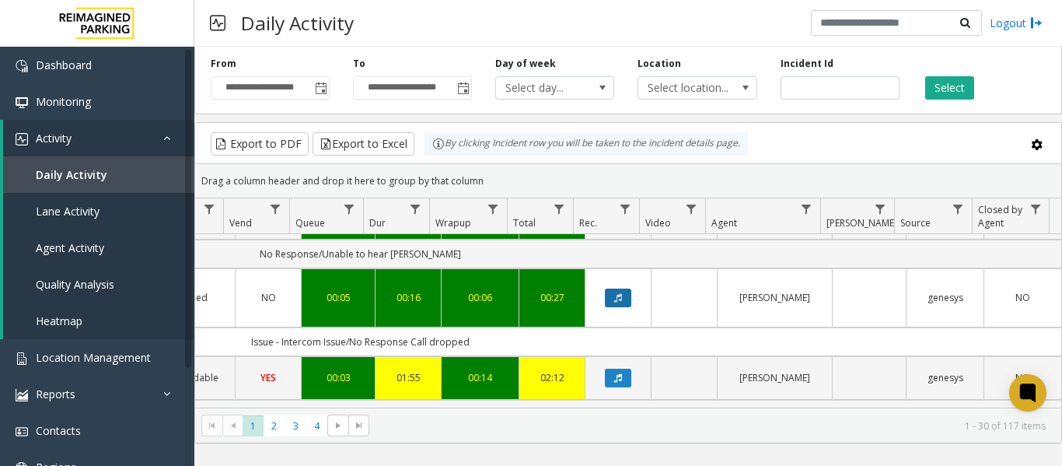
click at [605, 288] on button "Data table" at bounding box center [618, 297] width 26 height 19
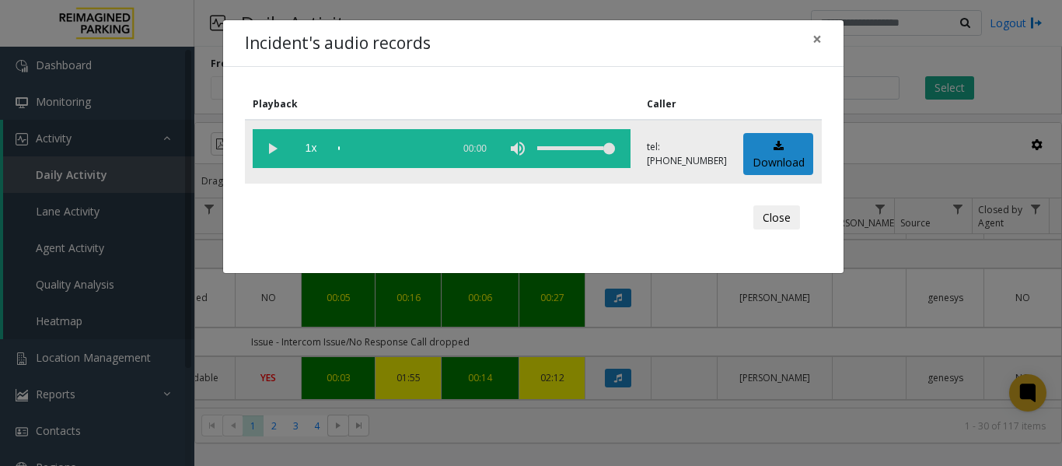
click at [278, 148] on vg-play-pause at bounding box center [272, 148] width 39 height 39
click at [819, 34] on span "×" at bounding box center [816, 39] width 9 height 22
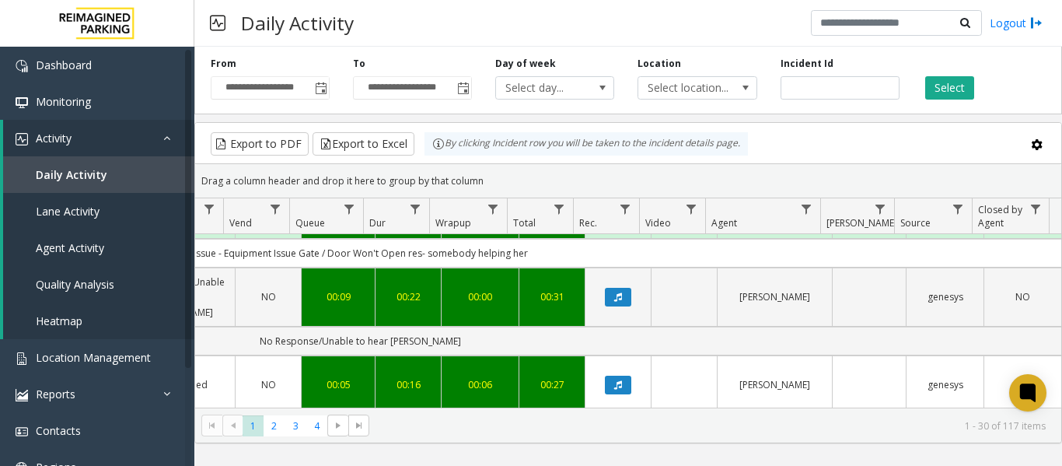
scroll to position [0, 572]
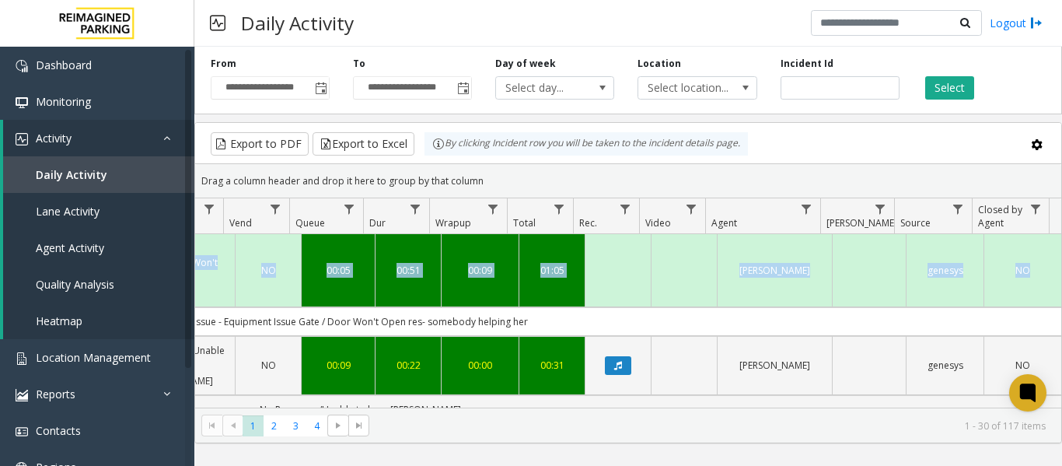
click at [644, 312] on td "Issue - Equipment Issue Gate / Door Won't Open res- somebody helping her" at bounding box center [361, 321] width 1402 height 29
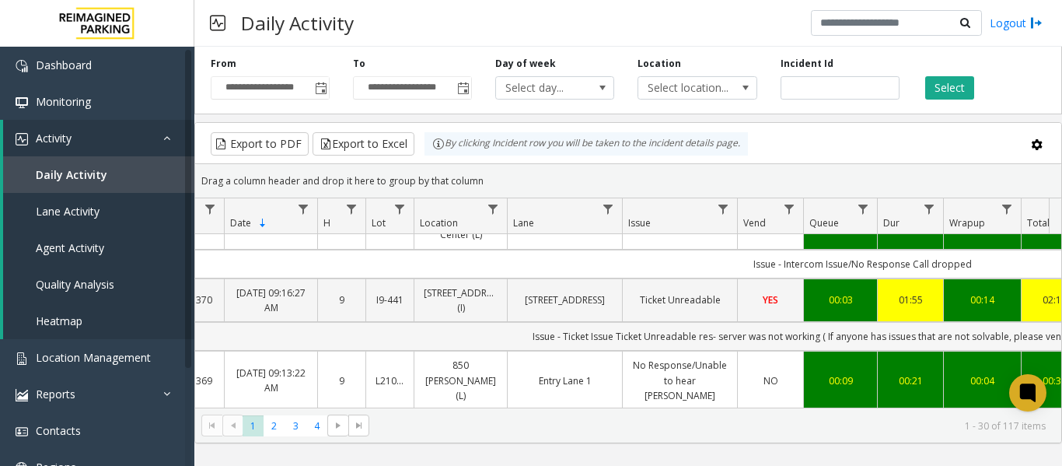
scroll to position [0, 0]
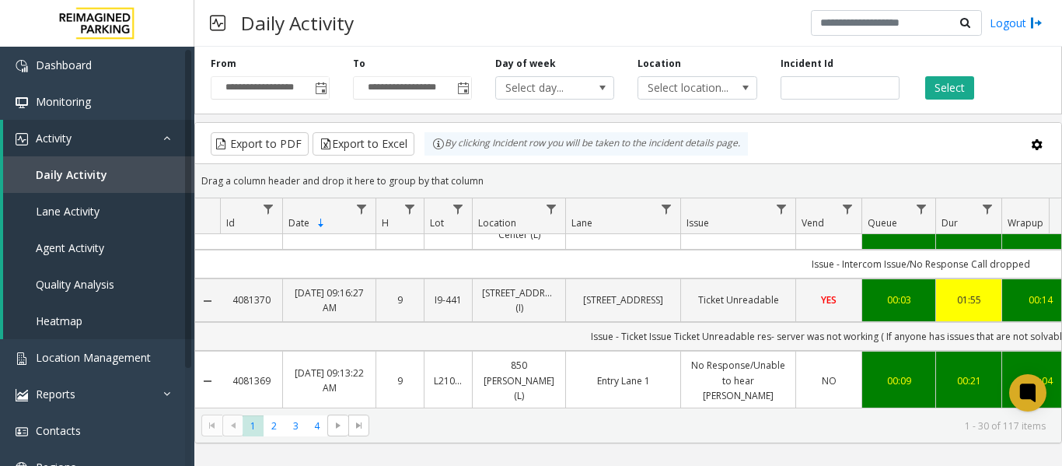
drag, startPoint x: 721, startPoint y: 318, endPoint x: 342, endPoint y: 326, distance: 379.4
click at [342, 326] on td "Issue - Ticket Issue Ticket Unreadable res- server was not working ( If anyone …" at bounding box center [921, 336] width 1402 height 29
click at [511, 330] on td "Issue - Ticket Issue Ticket Unreadable res- server was not working ( If anyone …" at bounding box center [921, 336] width 1402 height 29
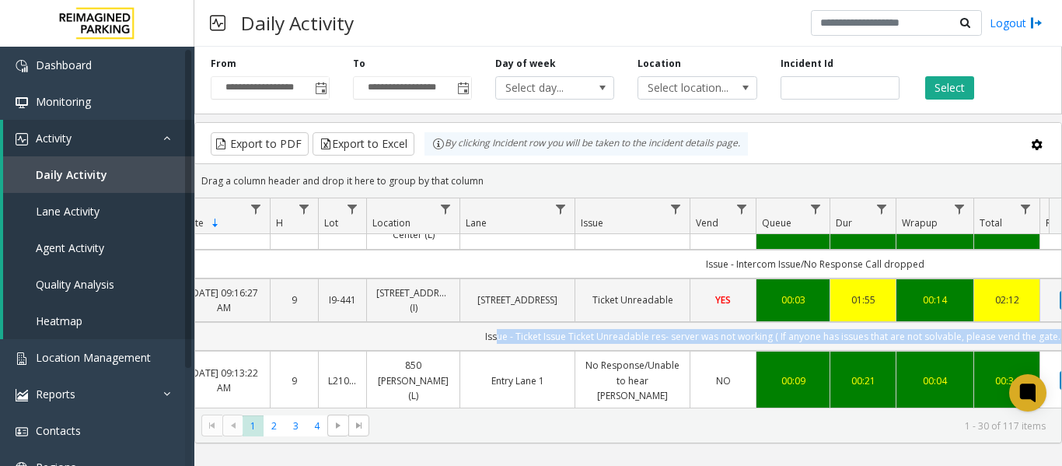
scroll to position [0, 234]
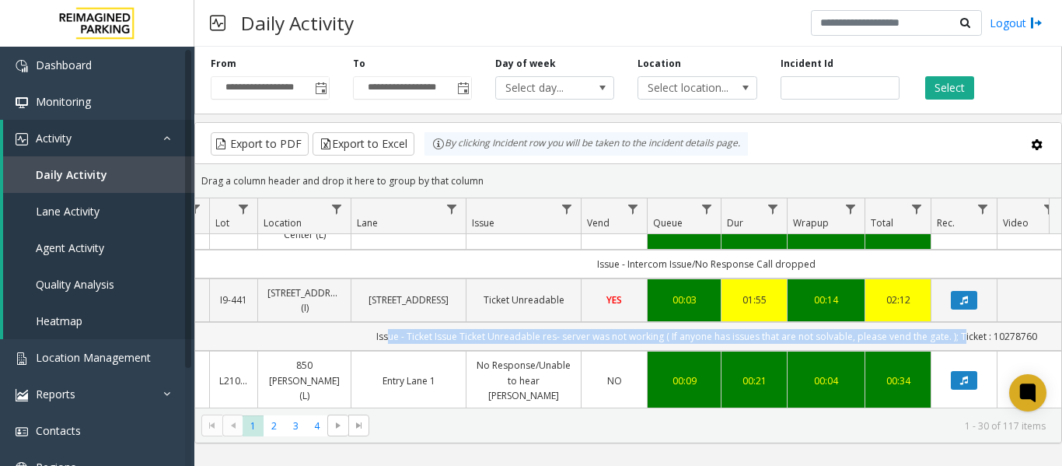
drag, startPoint x: 610, startPoint y: 324, endPoint x: 1045, endPoint y: 310, distance: 434.8
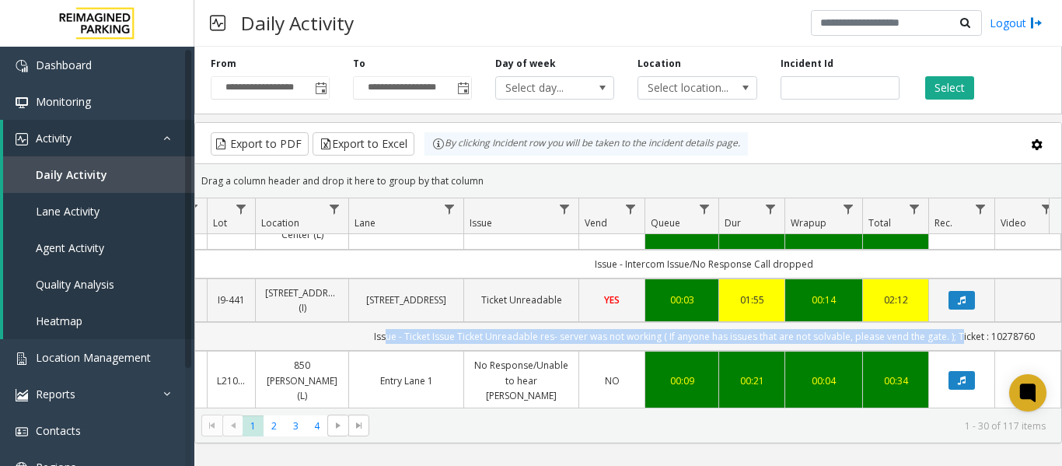
click at [1045, 322] on td "Issue - Ticket Issue Ticket Unreadable res- server was not working ( If anyone …" at bounding box center [704, 336] width 1402 height 29
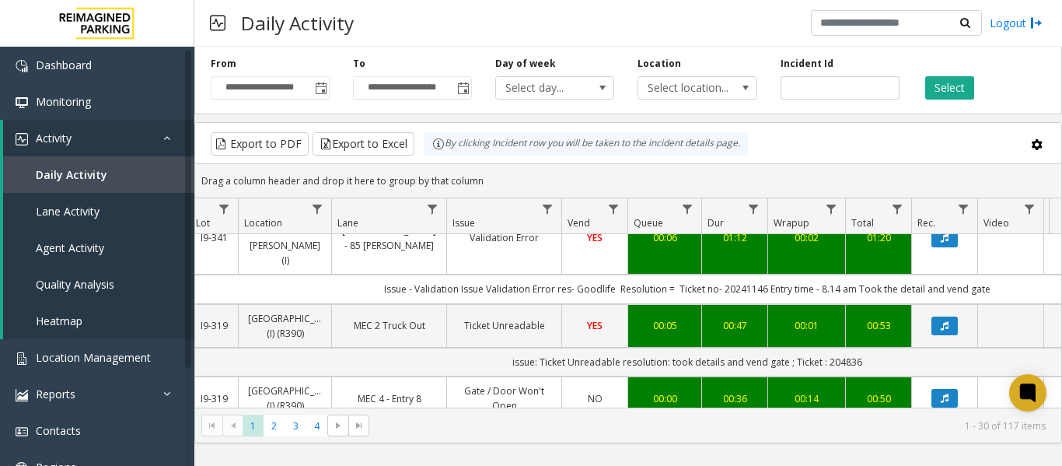
scroll to position [933, 234]
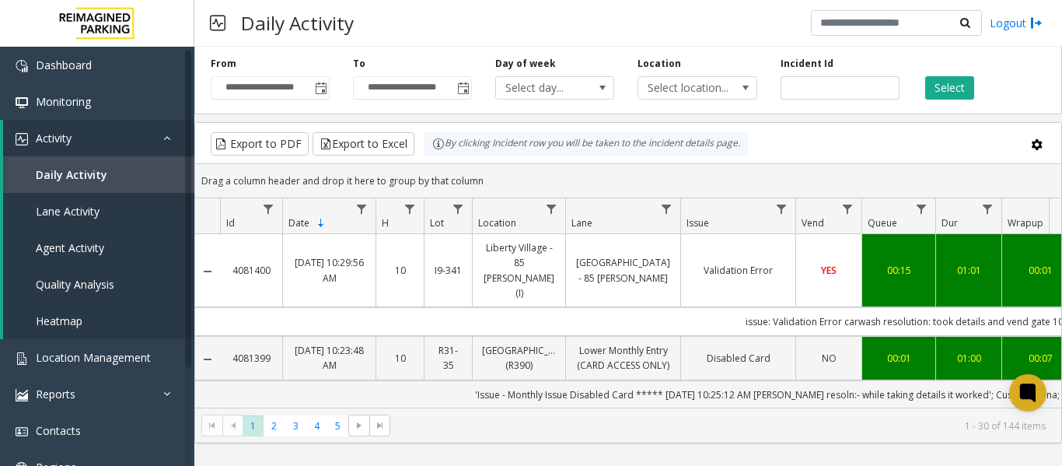
scroll to position [933, 234]
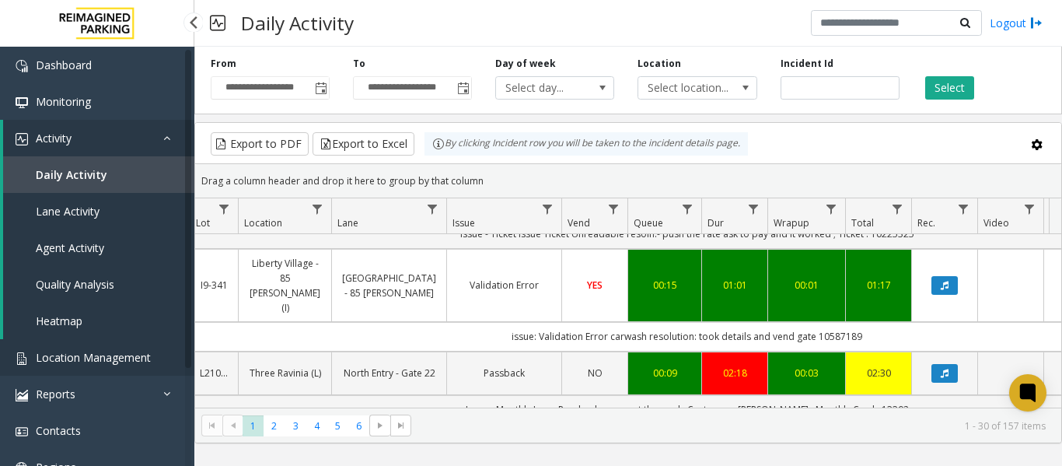
click at [73, 354] on span "Location Management" at bounding box center [93, 357] width 115 height 15
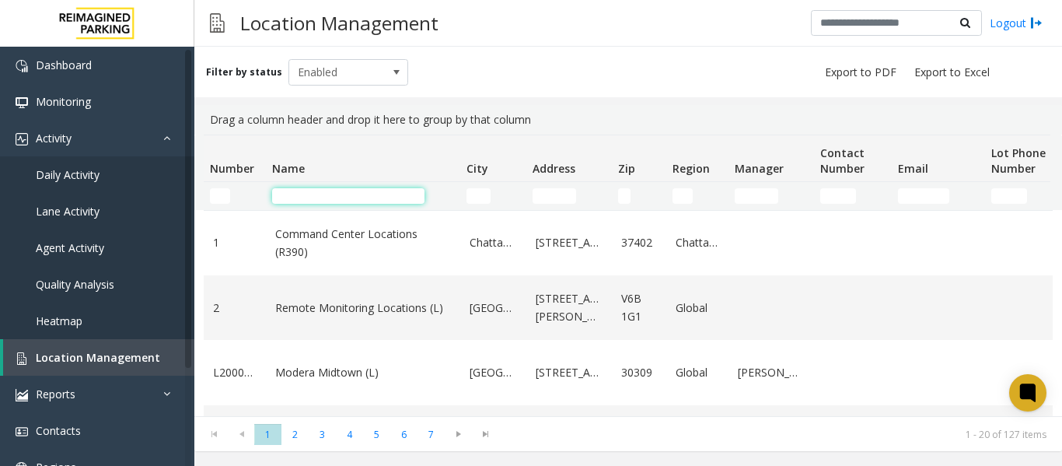
click at [330, 201] on input "Name Filter" at bounding box center [348, 196] width 152 height 16
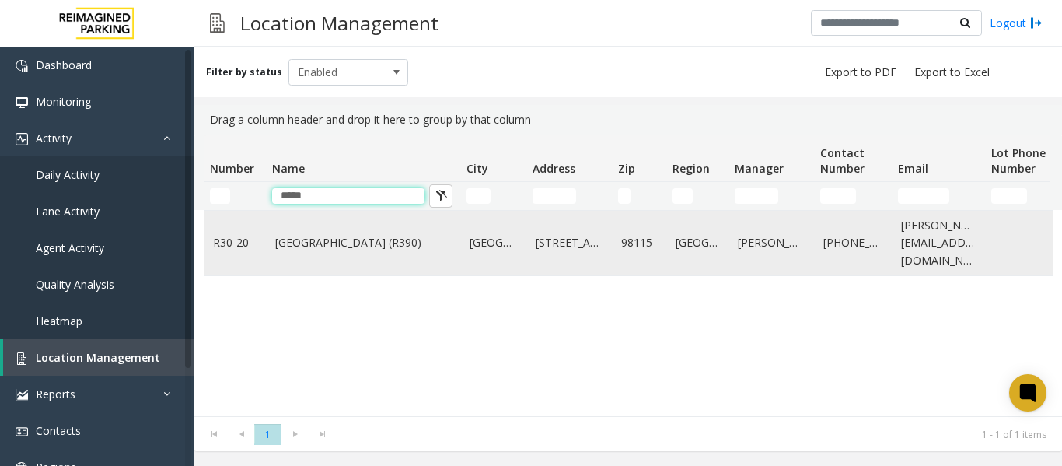
type input "*****"
click at [309, 242] on link "Green Lake Village (R390)" at bounding box center [363, 242] width 176 height 17
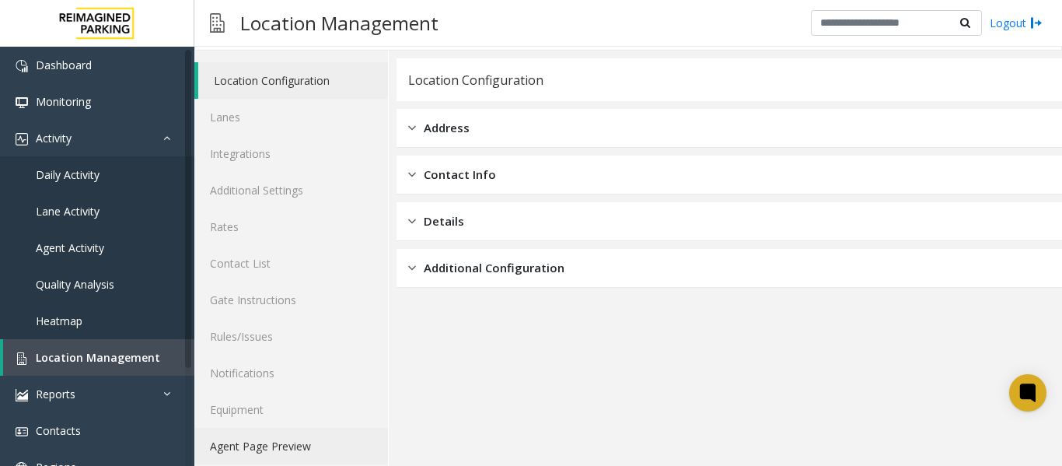
scroll to position [47, 0]
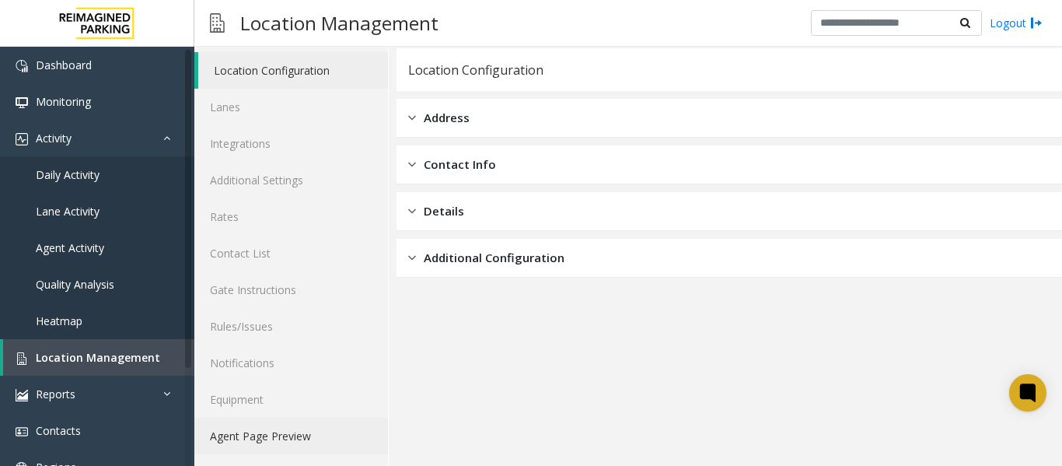
click at [267, 432] on link "Agent Page Preview" at bounding box center [291, 435] width 194 height 37
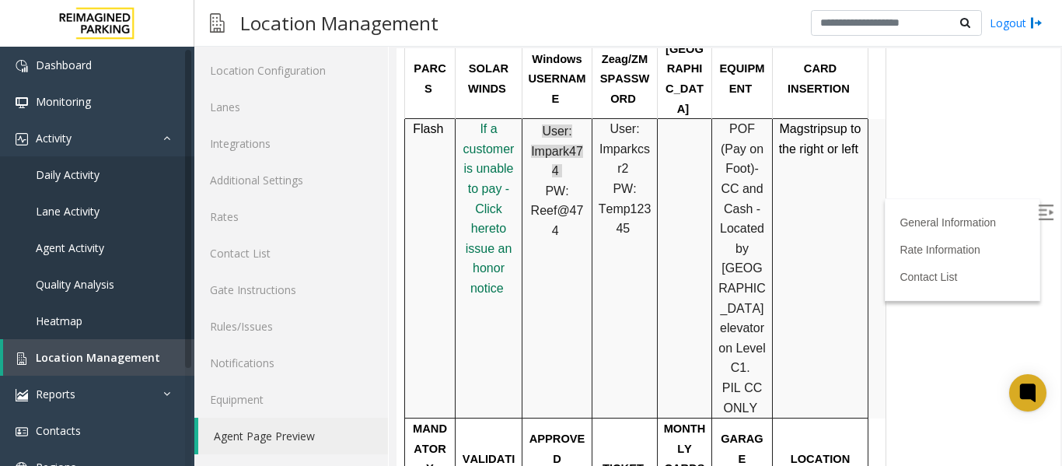
scroll to position [622, 0]
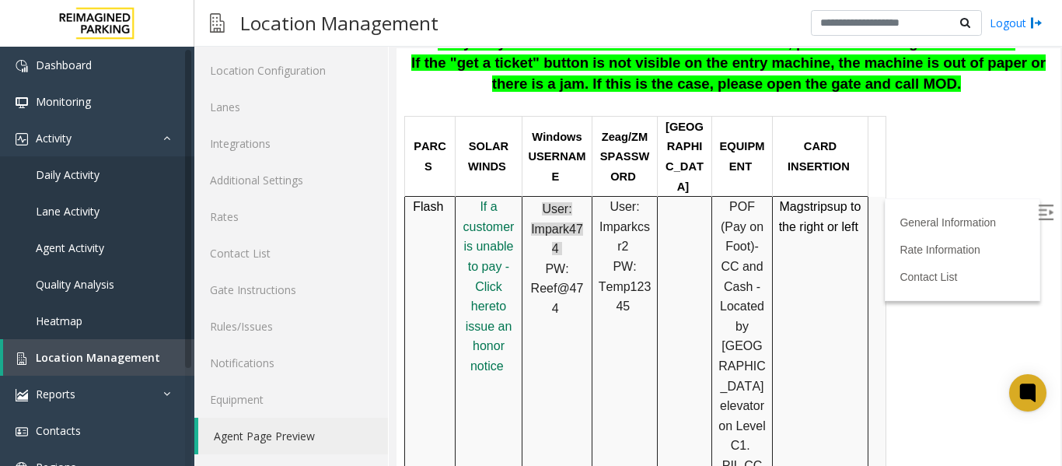
click at [1038, 211] on img at bounding box center [1046, 212] width 16 height 16
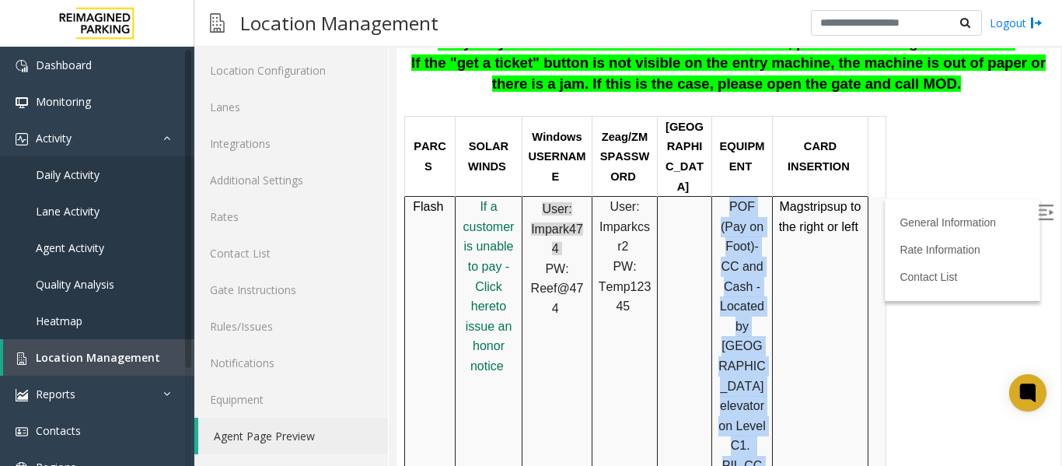
drag, startPoint x: 715, startPoint y: 140, endPoint x: 773, endPoint y: 364, distance: 231.3
click at [763, 369] on div "POF (Pay on Foot) -CC and Cash - Located by Woodlawn Avenue elevator on Level C…" at bounding box center [742, 346] width 60 height 298
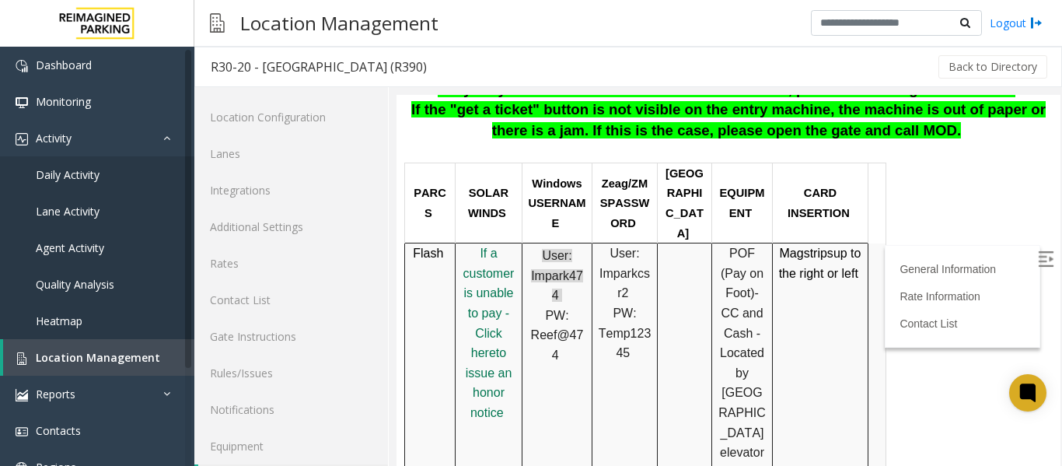
scroll to position [47, 0]
